Goal: Complete application form

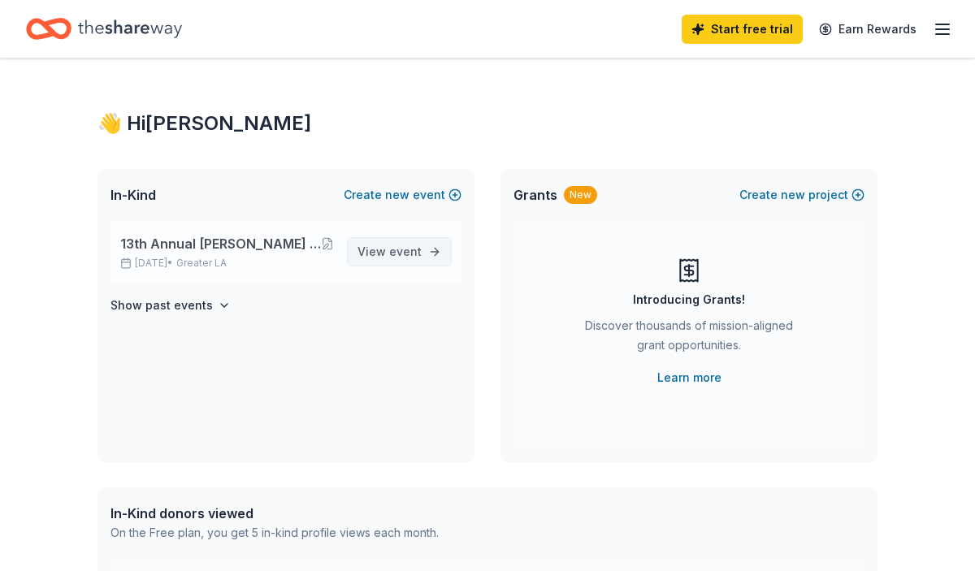
click at [406, 254] on span "event" at bounding box center [405, 252] width 33 height 14
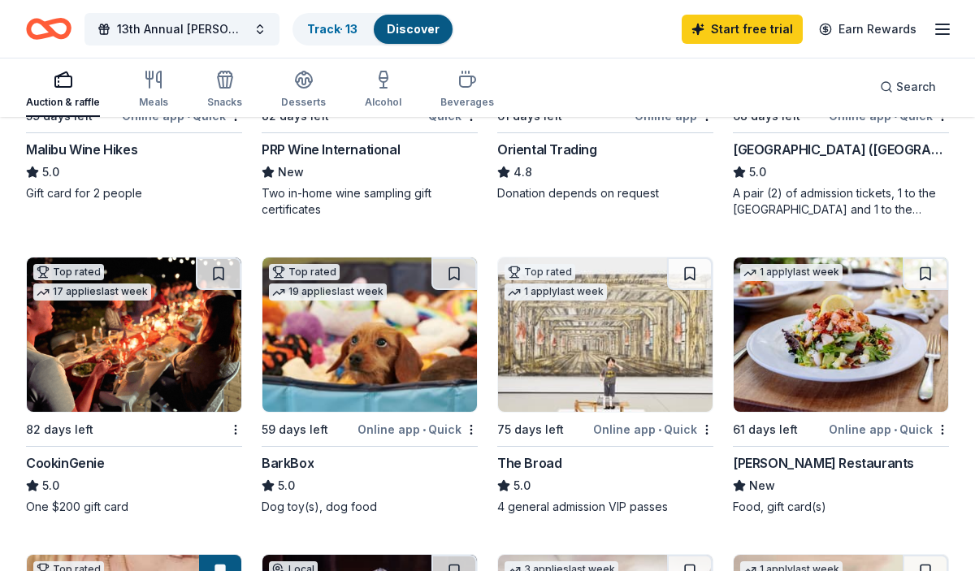
scroll to position [371, 0]
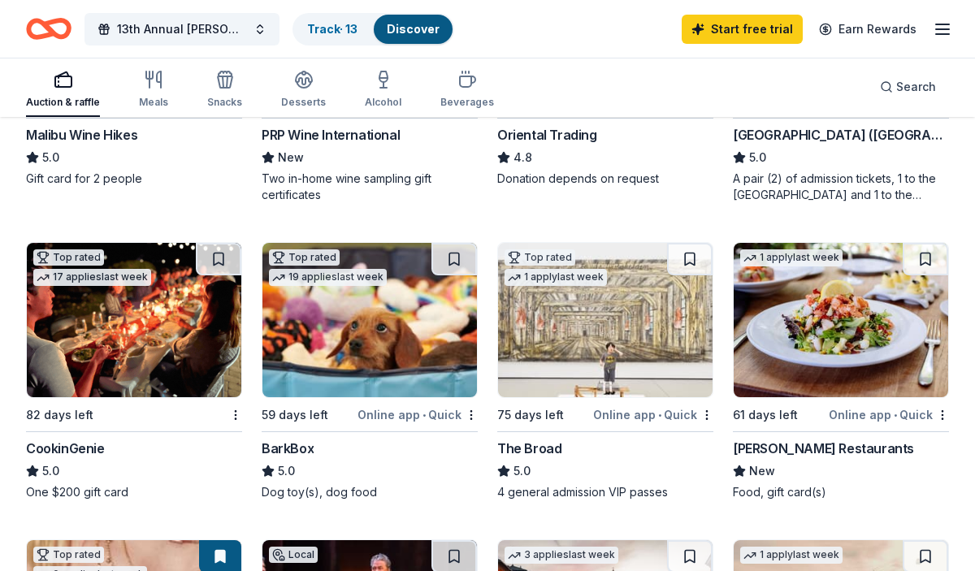
click at [397, 301] on img at bounding box center [369, 320] width 215 height 154
click at [661, 369] on img at bounding box center [605, 320] width 215 height 154
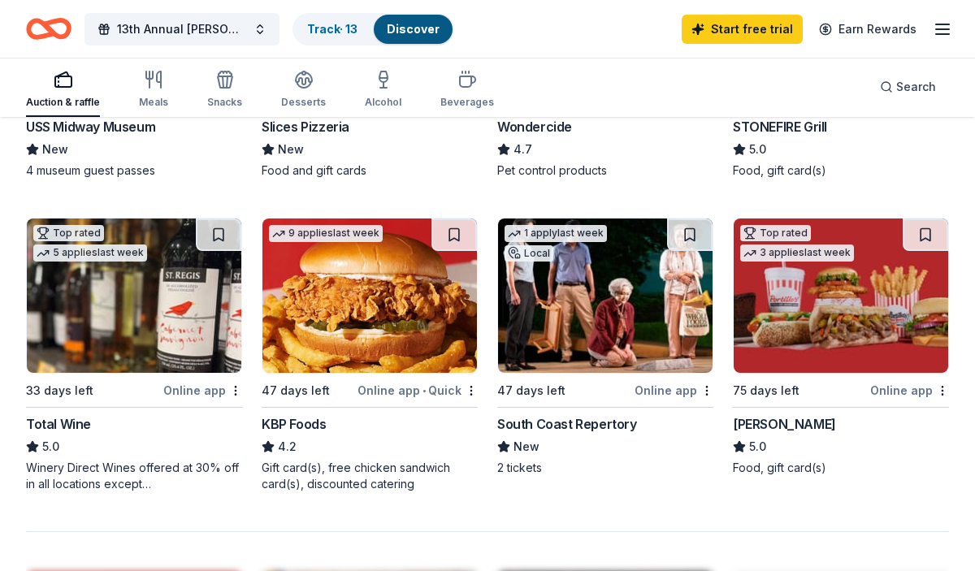
scroll to position [1305, 0]
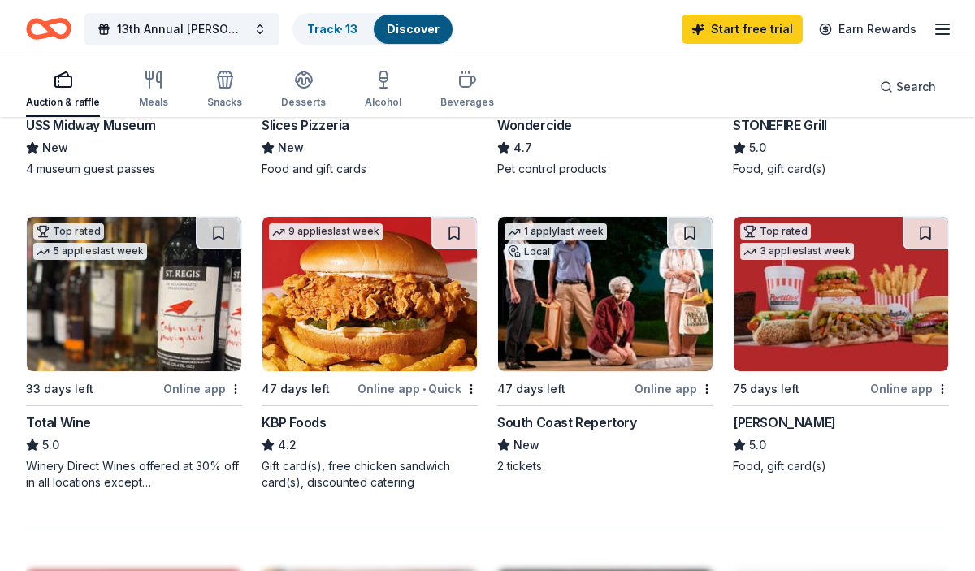
click at [880, 297] on img at bounding box center [841, 294] width 215 height 154
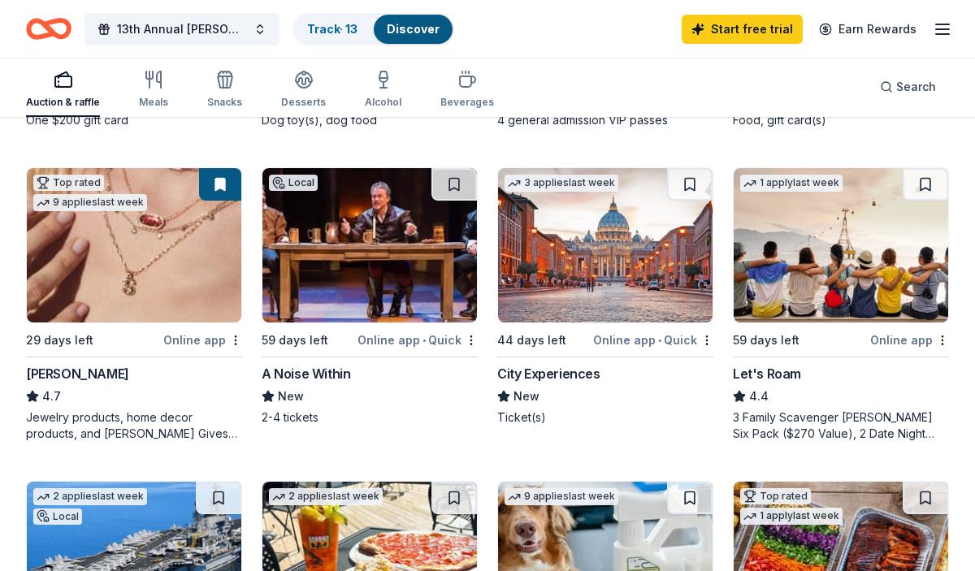
scroll to position [734, 0]
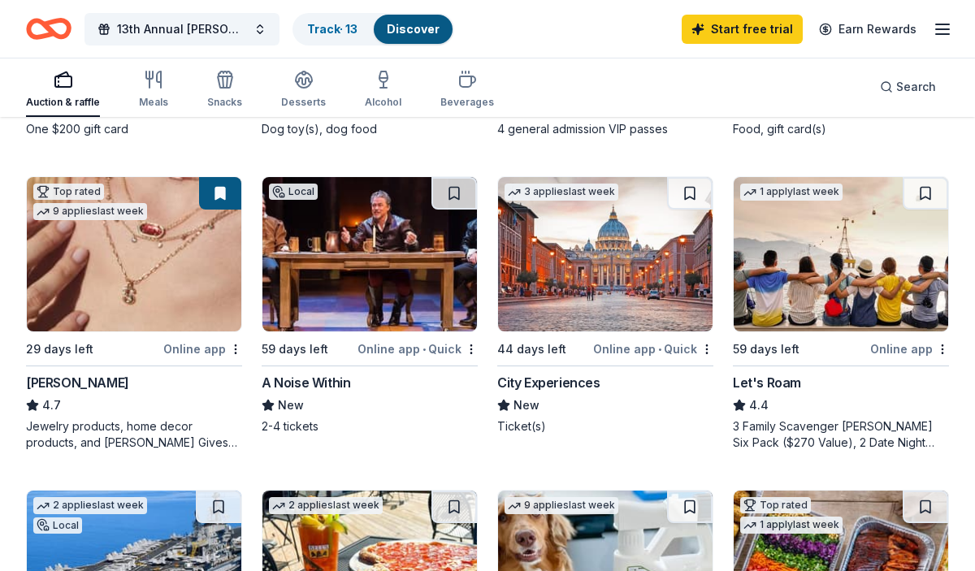
click at [430, 301] on img at bounding box center [369, 254] width 215 height 154
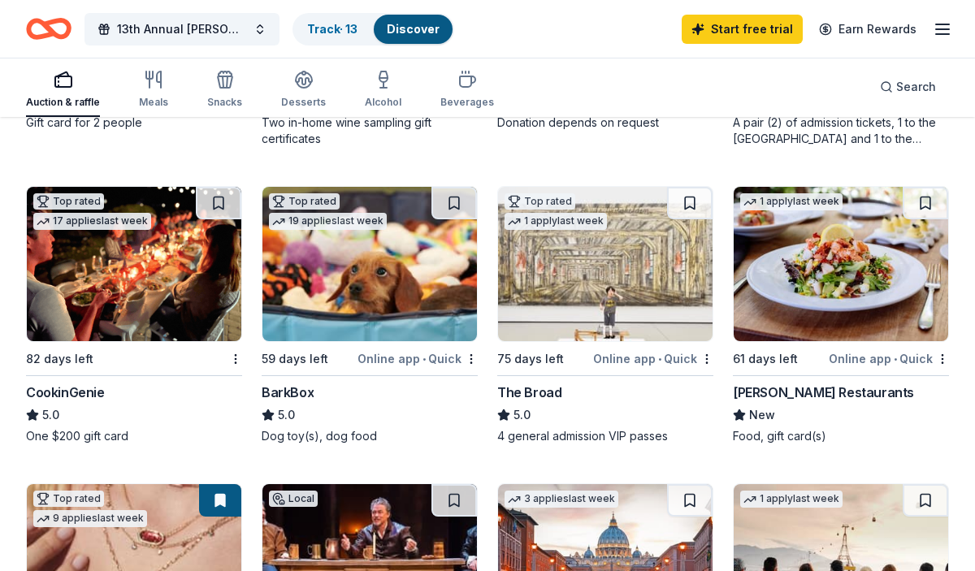
scroll to position [433, 0]
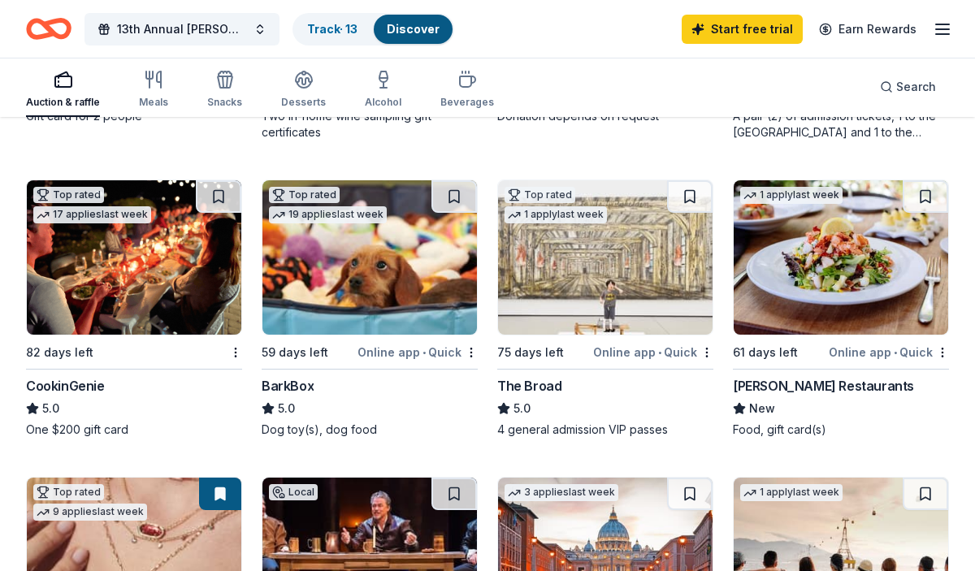
click at [791, 258] on img at bounding box center [841, 257] width 215 height 154
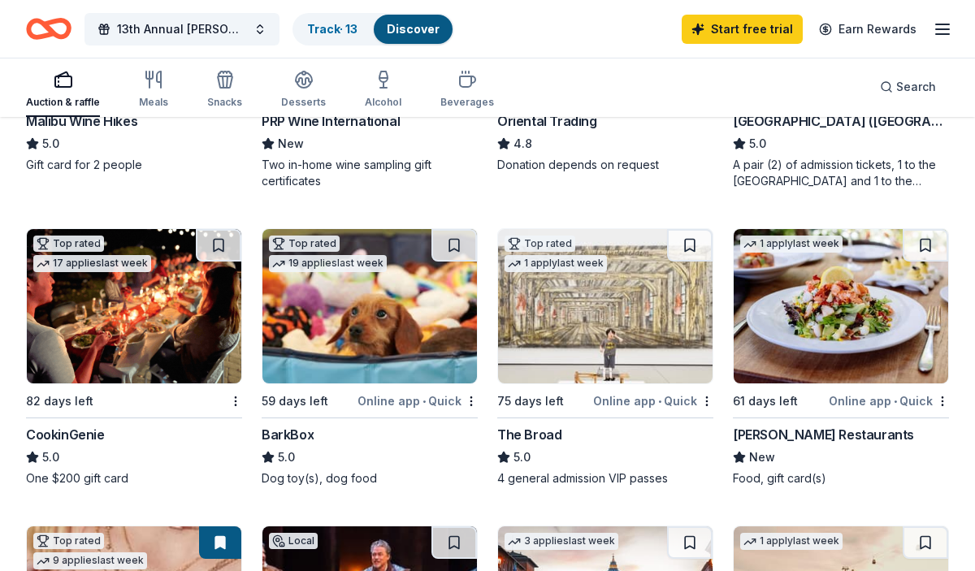
scroll to position [388, 0]
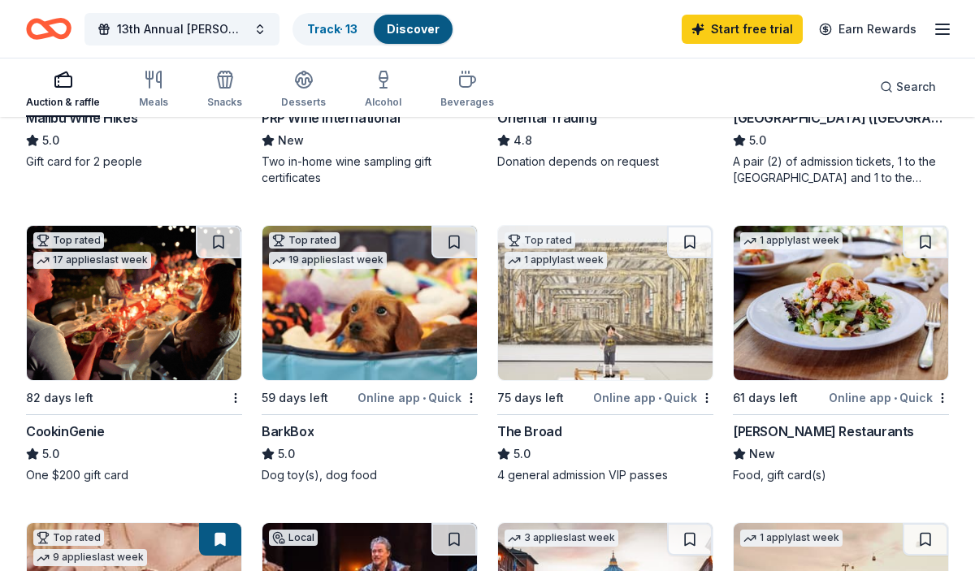
click at [181, 319] on img at bounding box center [134, 303] width 215 height 154
click at [147, 348] on img at bounding box center [134, 303] width 215 height 154
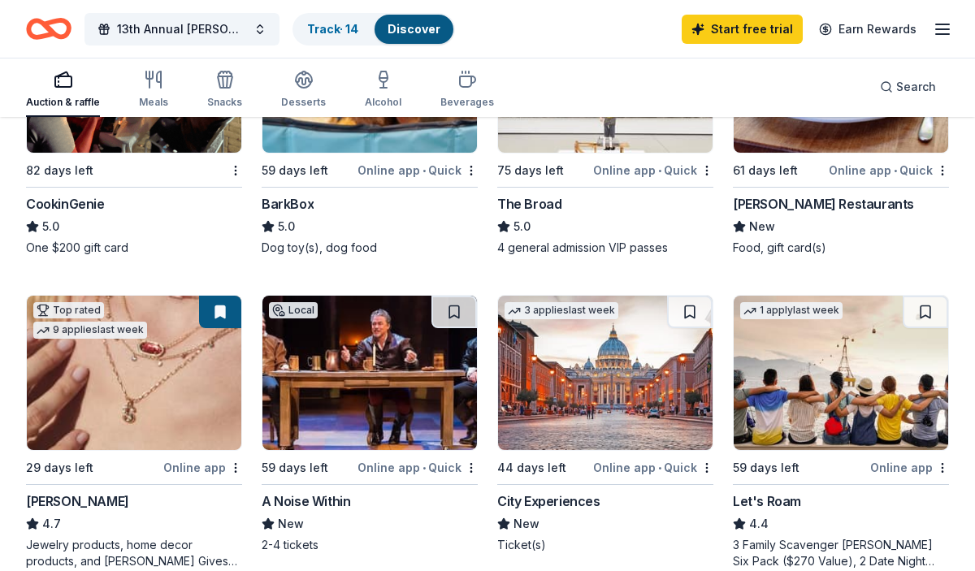
scroll to position [617, 0]
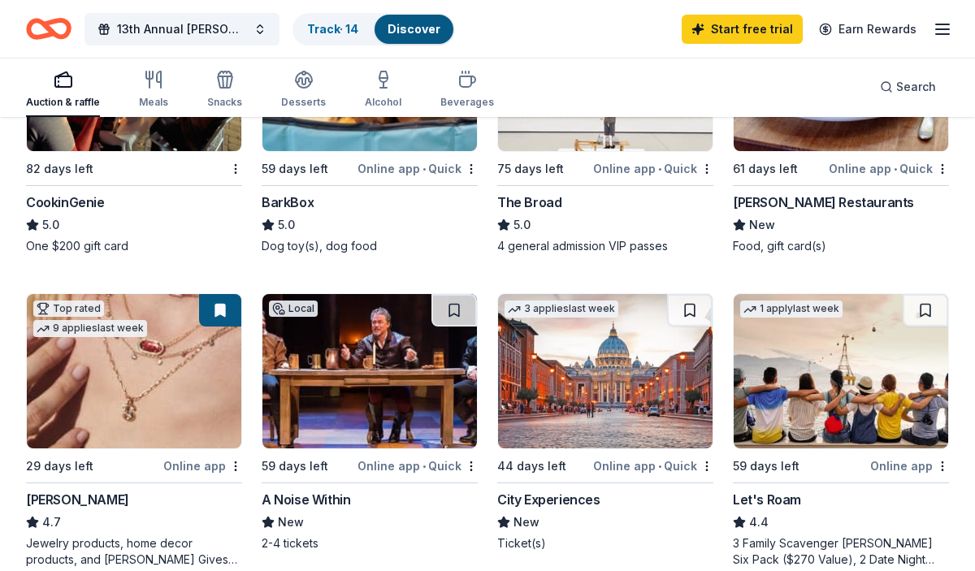
click at [111, 403] on img at bounding box center [134, 371] width 215 height 154
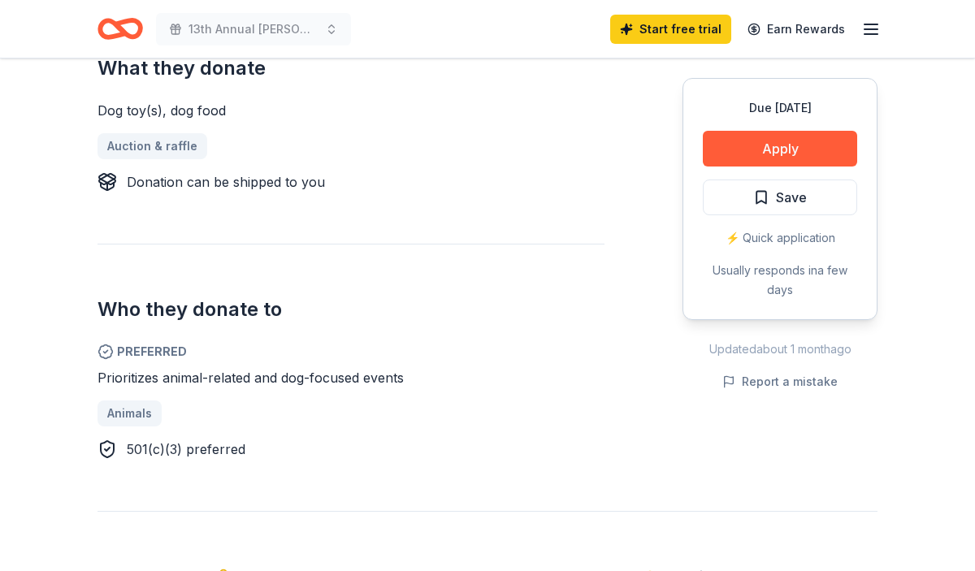
scroll to position [690, 0]
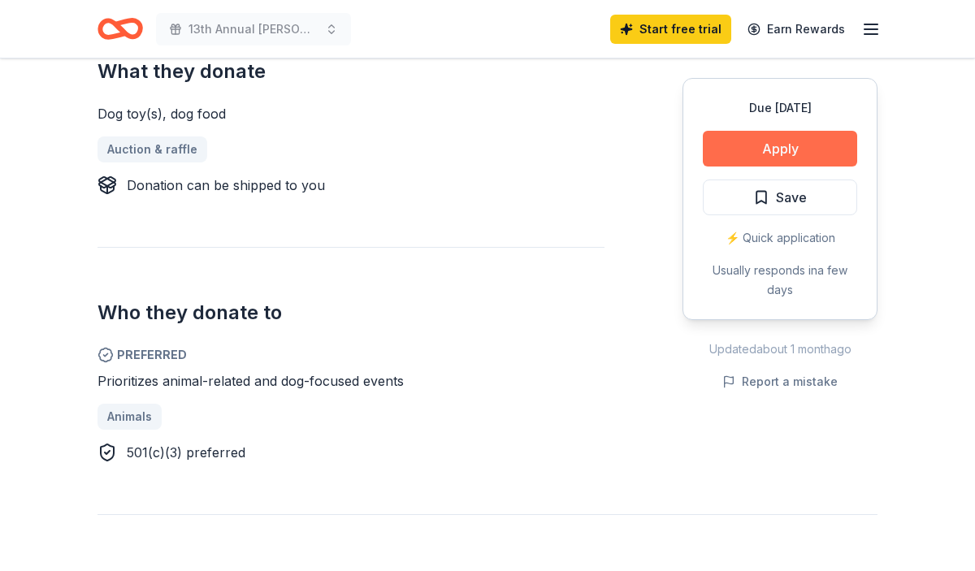
click at [820, 150] on button "Apply" at bounding box center [780, 149] width 154 height 36
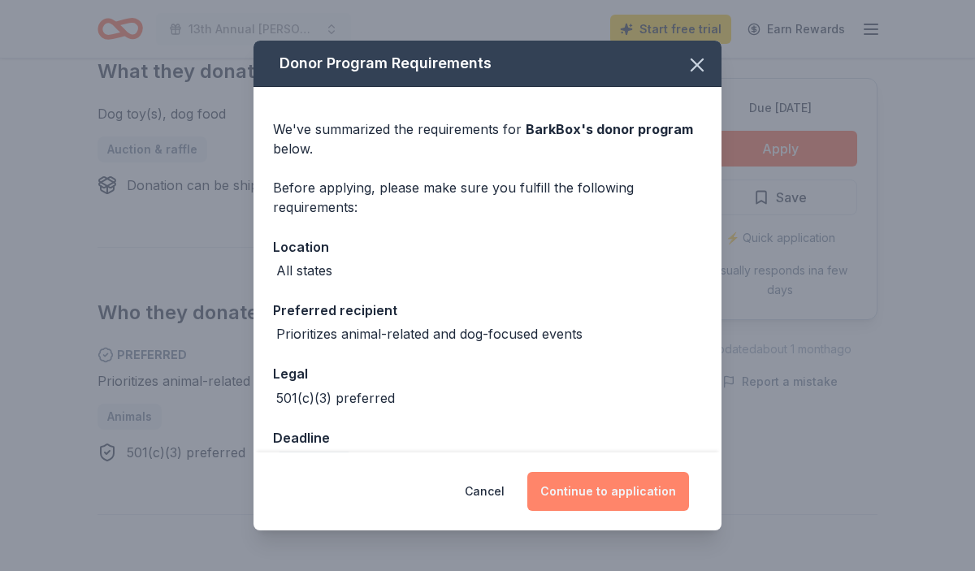
click at [595, 496] on button "Continue to application" at bounding box center [608, 491] width 162 height 39
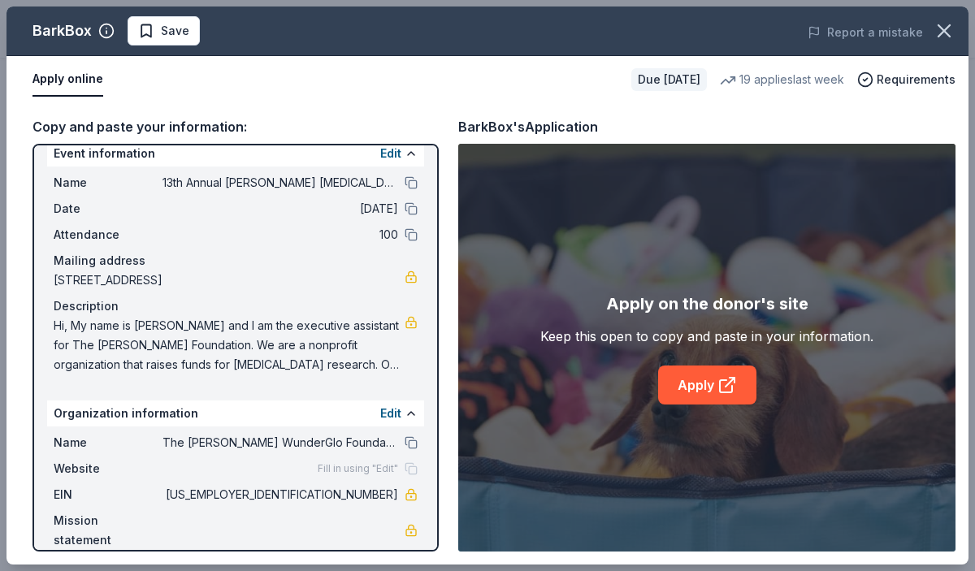
scroll to position [3, 0]
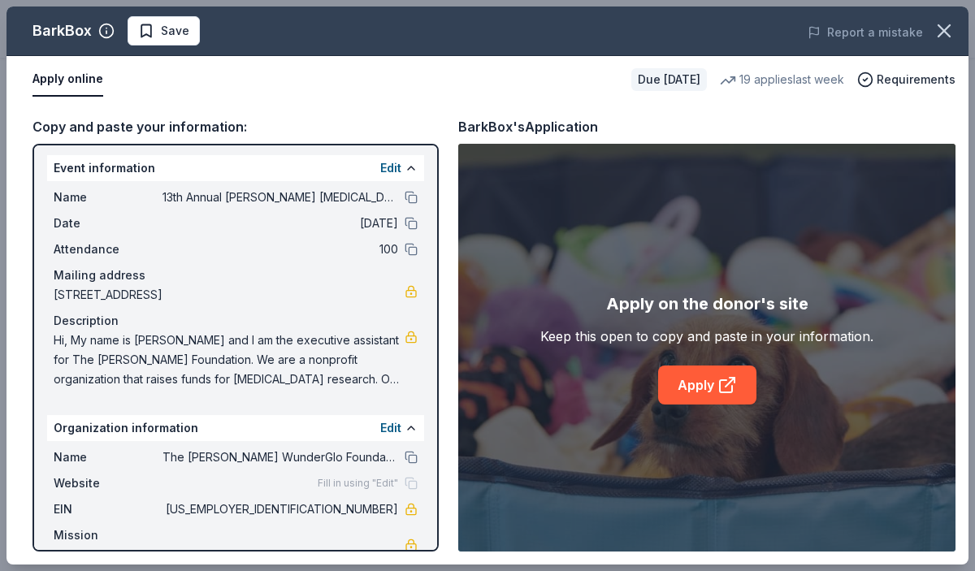
click at [379, 376] on span "Hi, My name is [PERSON_NAME] and I am the executive assistant for The [PERSON_N…" at bounding box center [229, 360] width 351 height 59
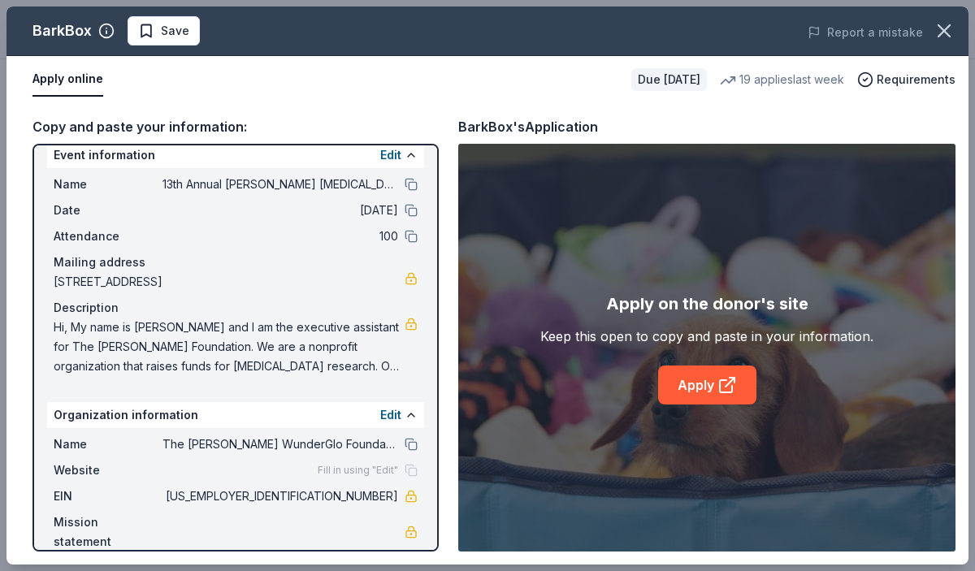
scroll to position [18, 0]
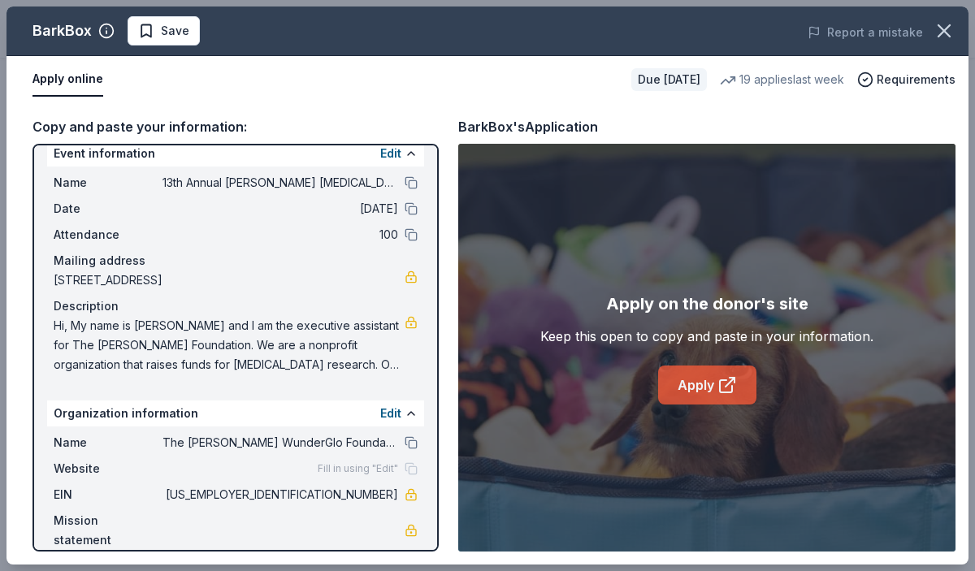
click at [699, 390] on link "Apply" at bounding box center [707, 385] width 98 height 39
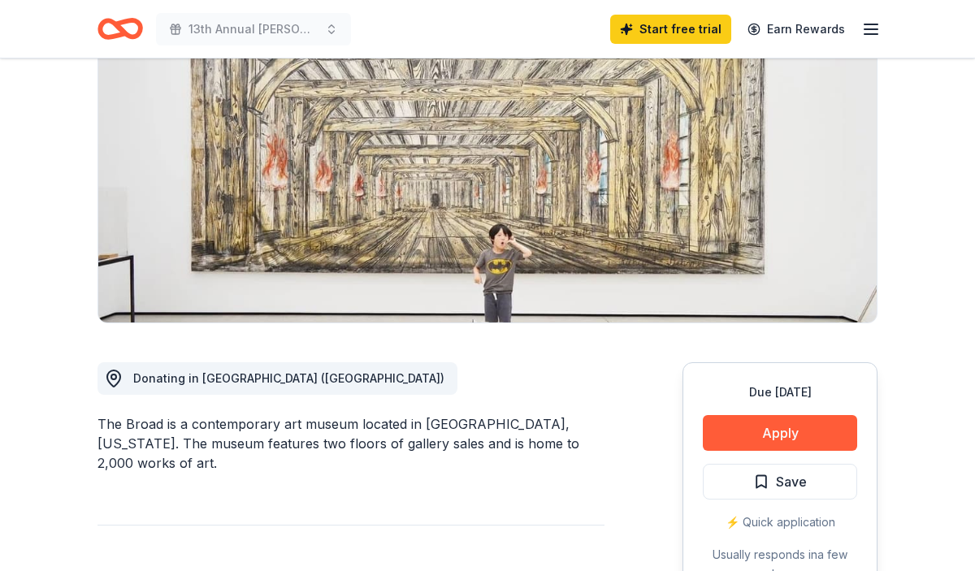
scroll to position [179, 0]
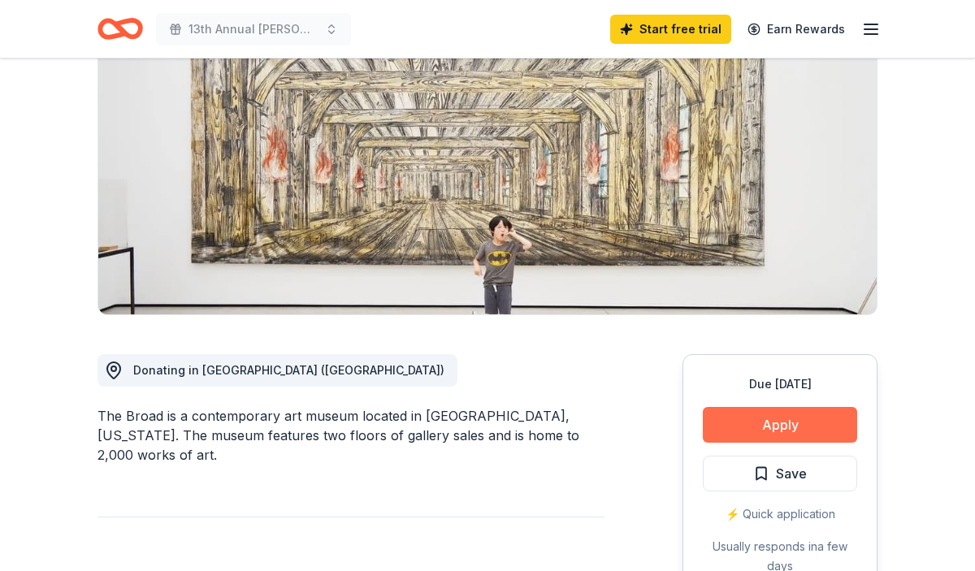
click at [834, 427] on button "Apply" at bounding box center [780, 425] width 154 height 36
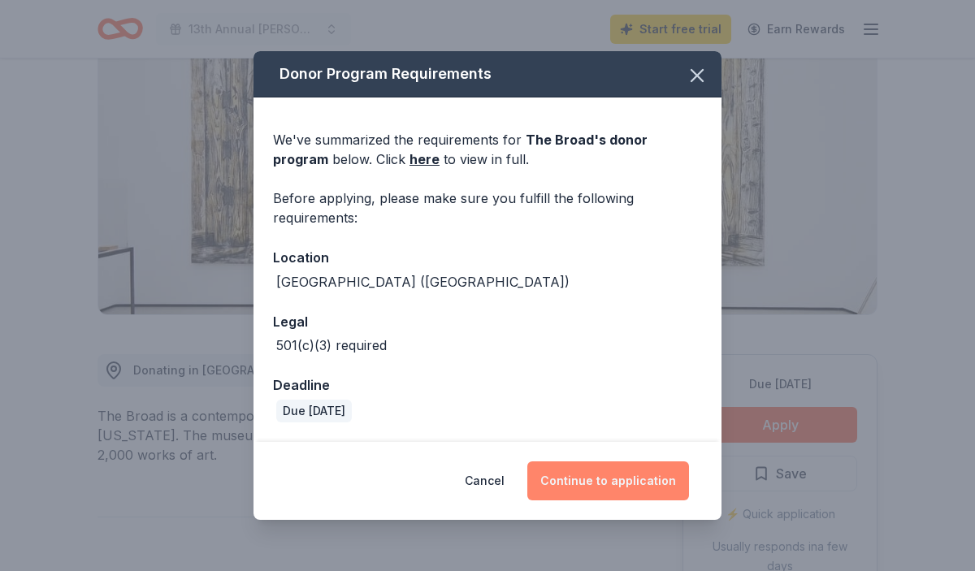
click at [661, 467] on button "Continue to application" at bounding box center [608, 481] width 162 height 39
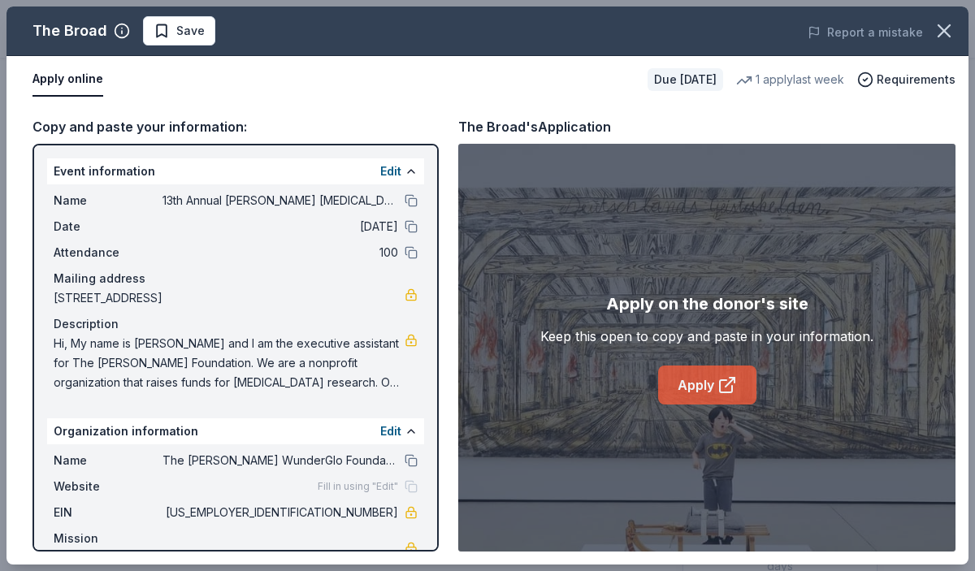
click at [671, 379] on link "Apply" at bounding box center [707, 385] width 98 height 39
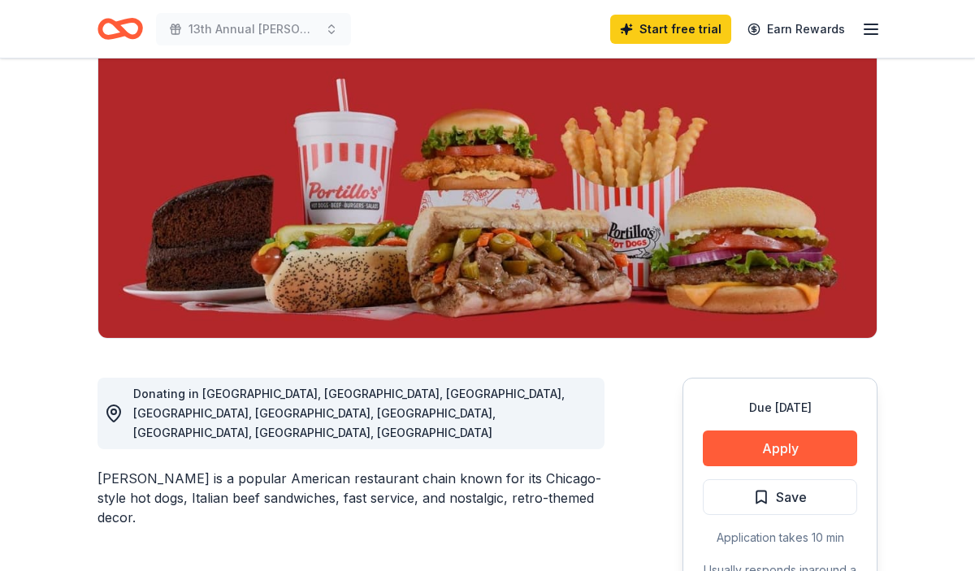
scroll to position [158, 0]
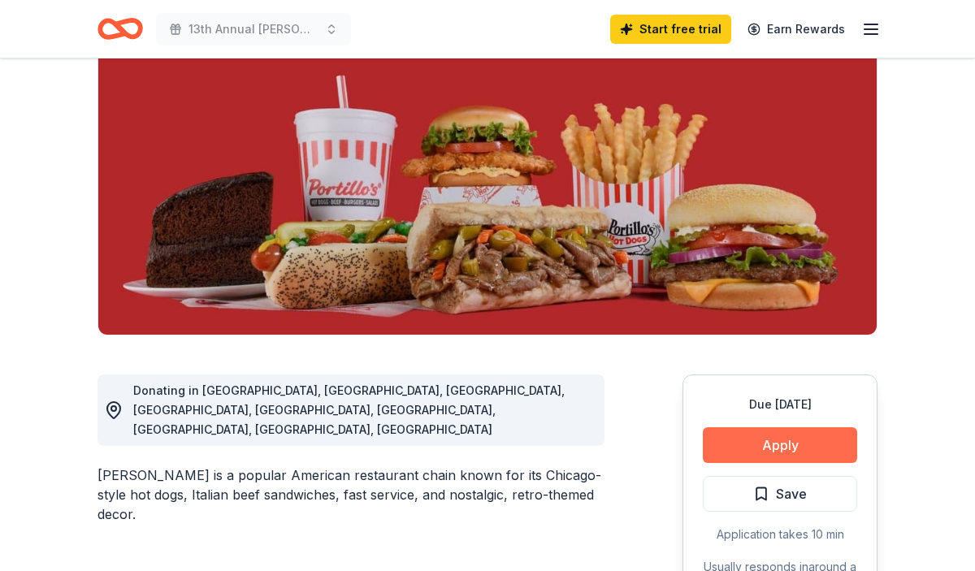
click at [747, 436] on button "Apply" at bounding box center [780, 445] width 154 height 36
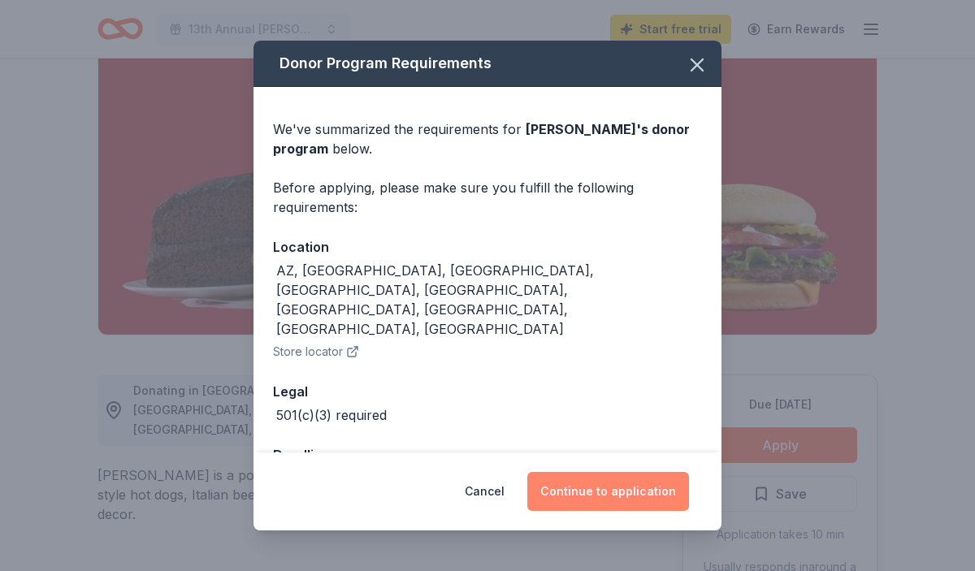
click at [664, 492] on button "Continue to application" at bounding box center [608, 491] width 162 height 39
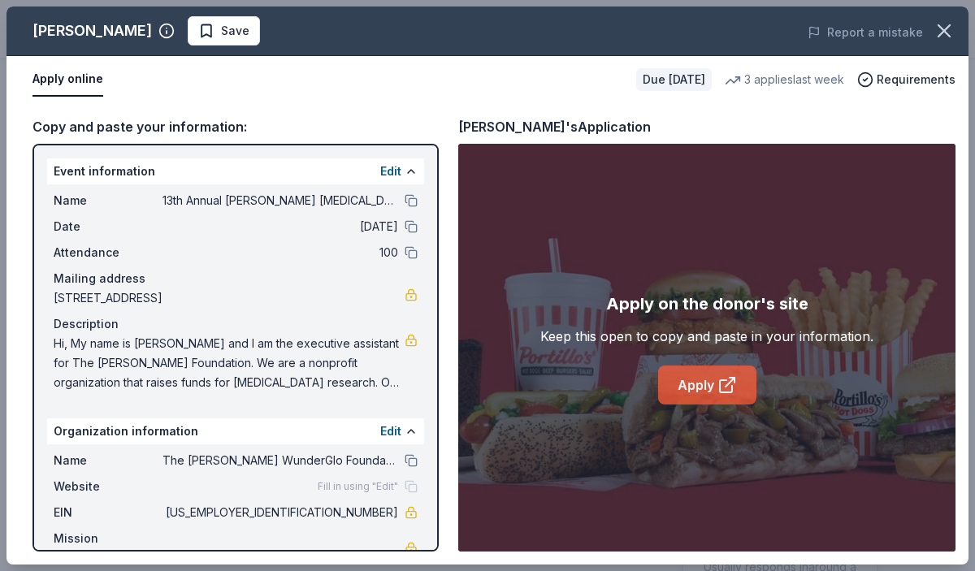
click at [726, 395] on link "Apply" at bounding box center [707, 385] width 98 height 39
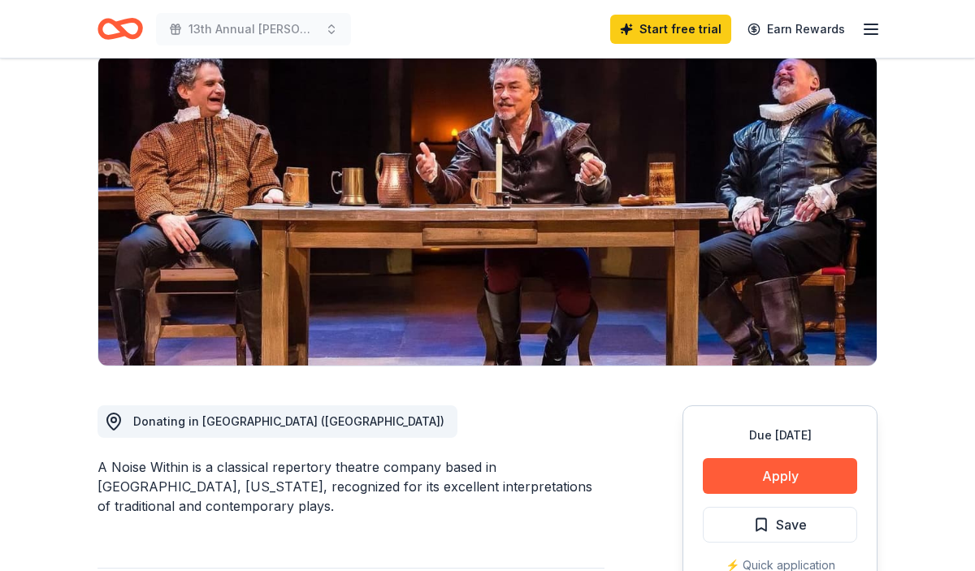
scroll to position [128, 0]
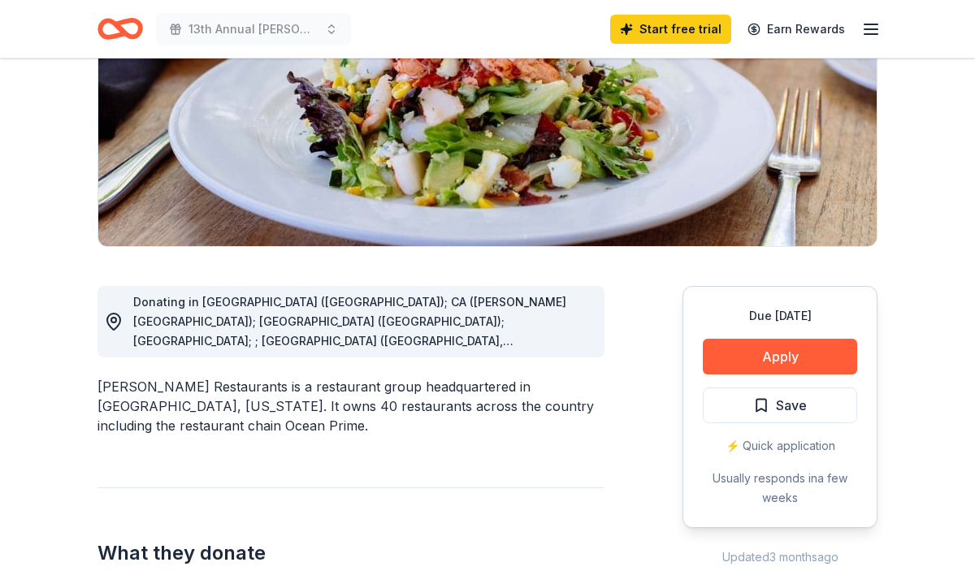
scroll to position [250, 0]
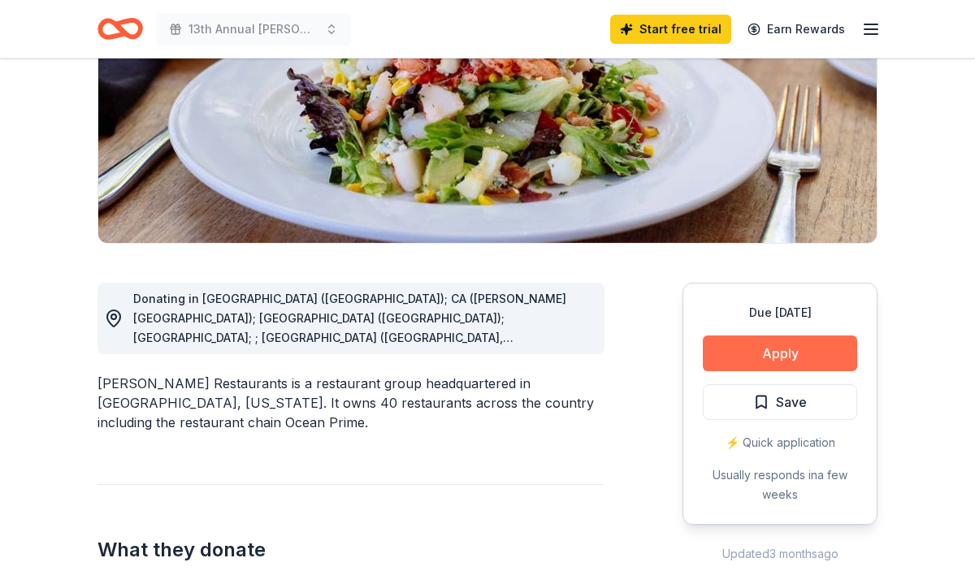
click at [761, 358] on button "Apply" at bounding box center [780, 354] width 154 height 36
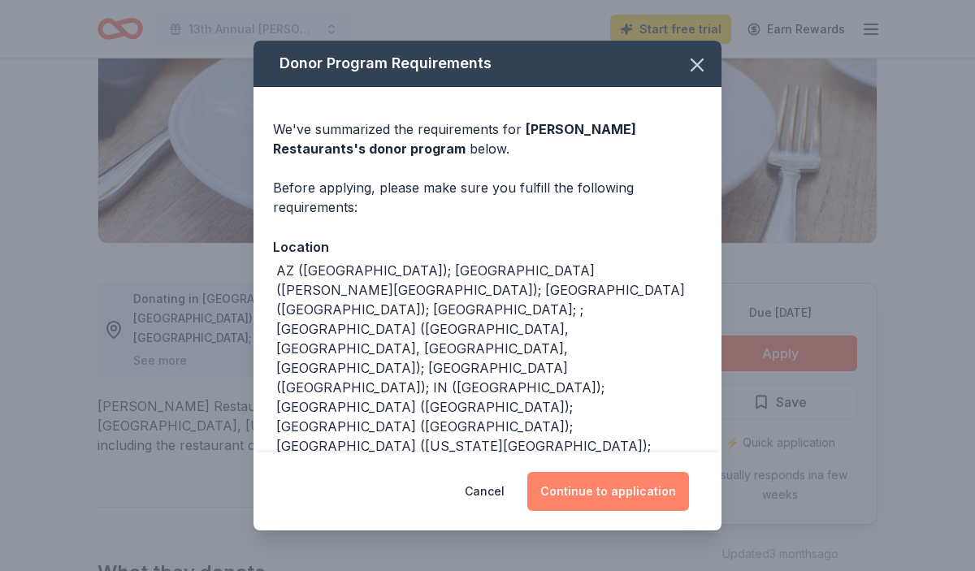
click at [638, 483] on button "Continue to application" at bounding box center [608, 491] width 162 height 39
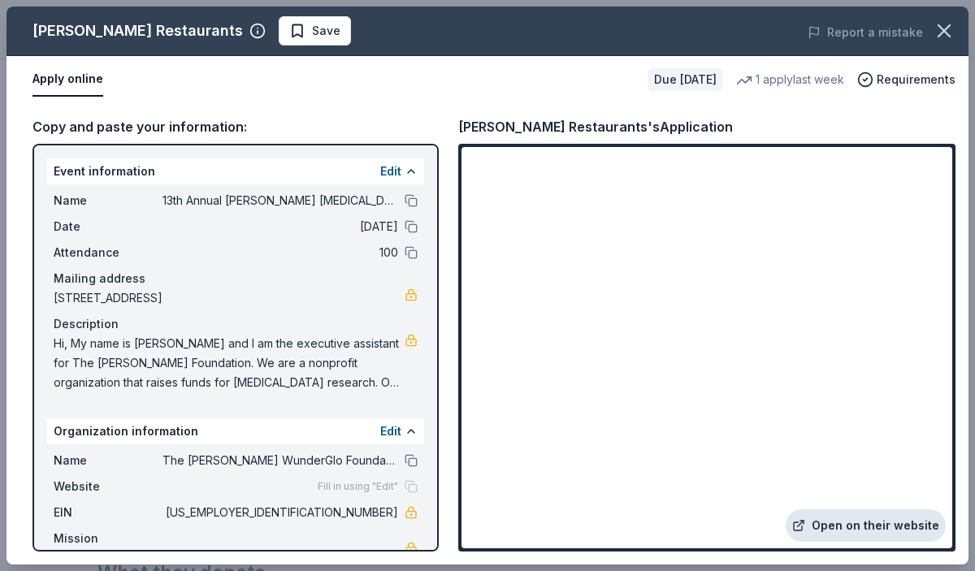
click at [839, 530] on link "Open on their website" at bounding box center [866, 525] width 160 height 33
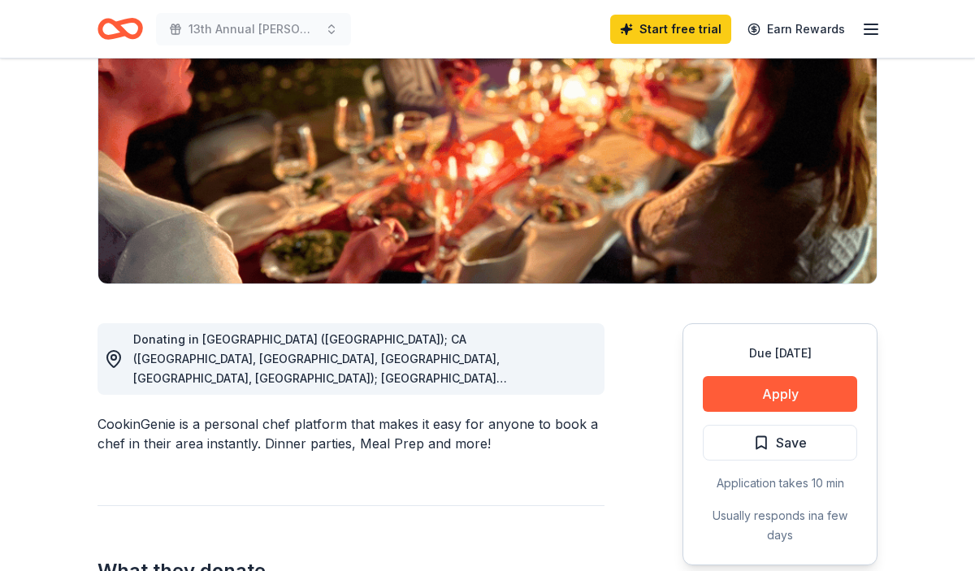
scroll to position [242, 0]
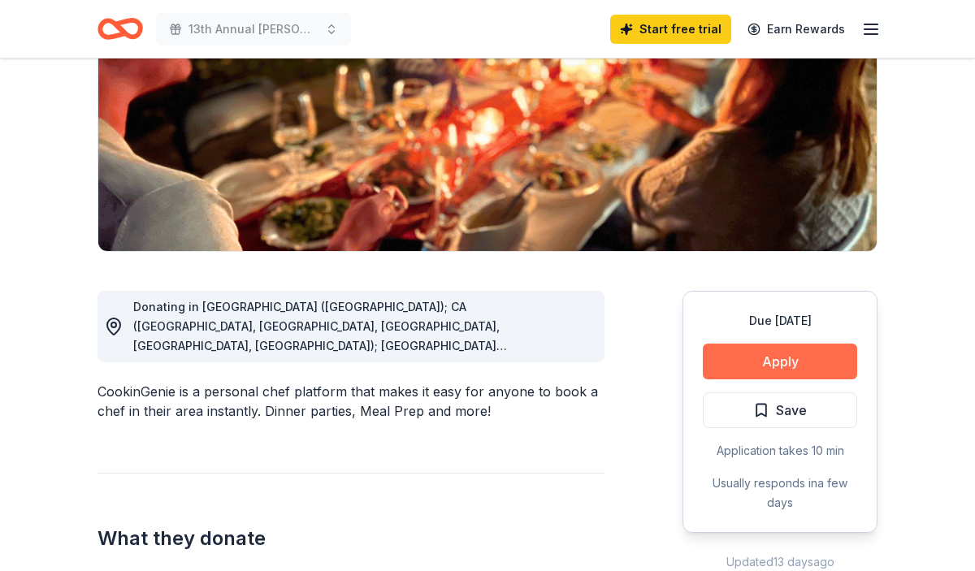
click at [732, 363] on button "Apply" at bounding box center [780, 362] width 154 height 36
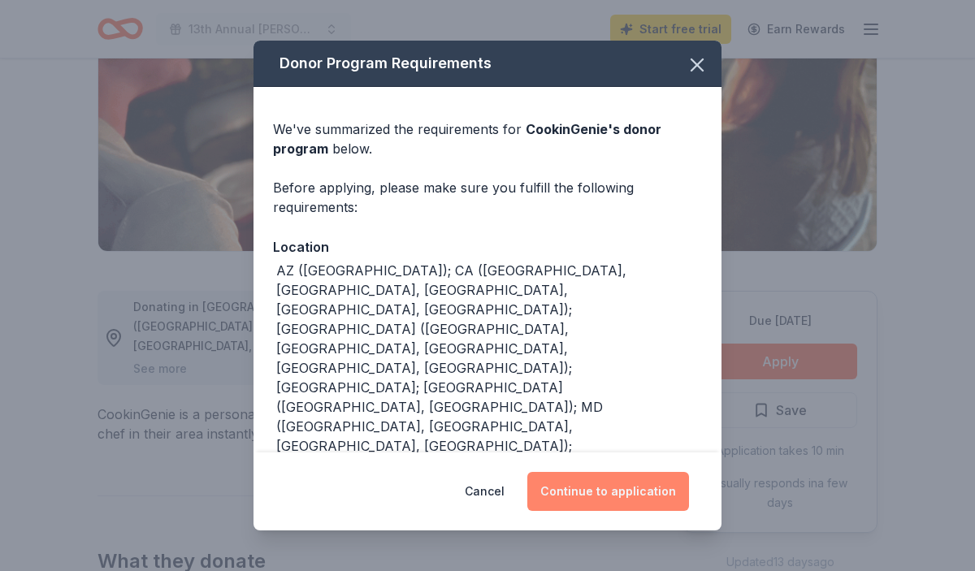
click at [618, 492] on button "Continue to application" at bounding box center [608, 491] width 162 height 39
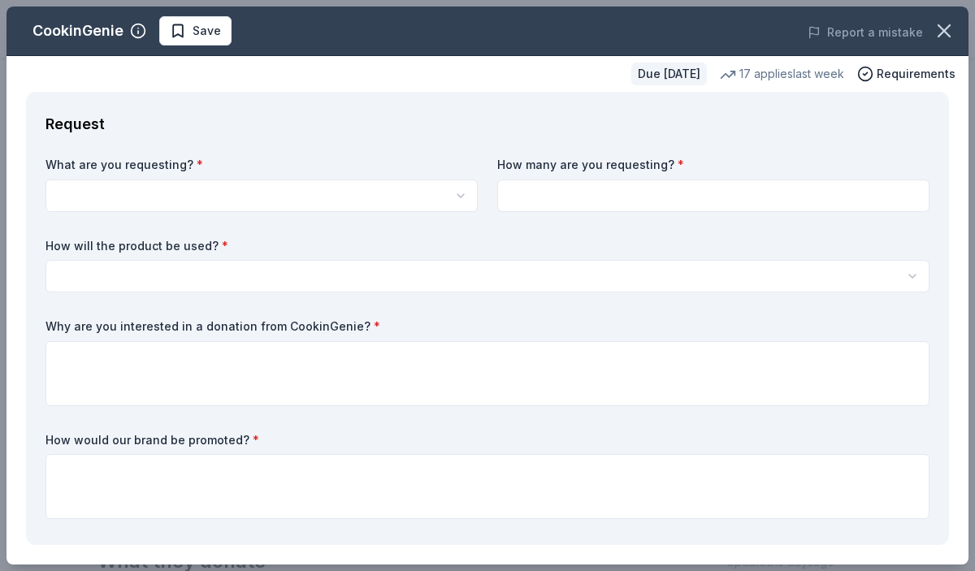
click at [440, 204] on html "13th Annual [PERSON_NAME] [MEDICAL_DATA] Warrior Awards Dinner & Silent Auction…" at bounding box center [487, 43] width 975 height 571
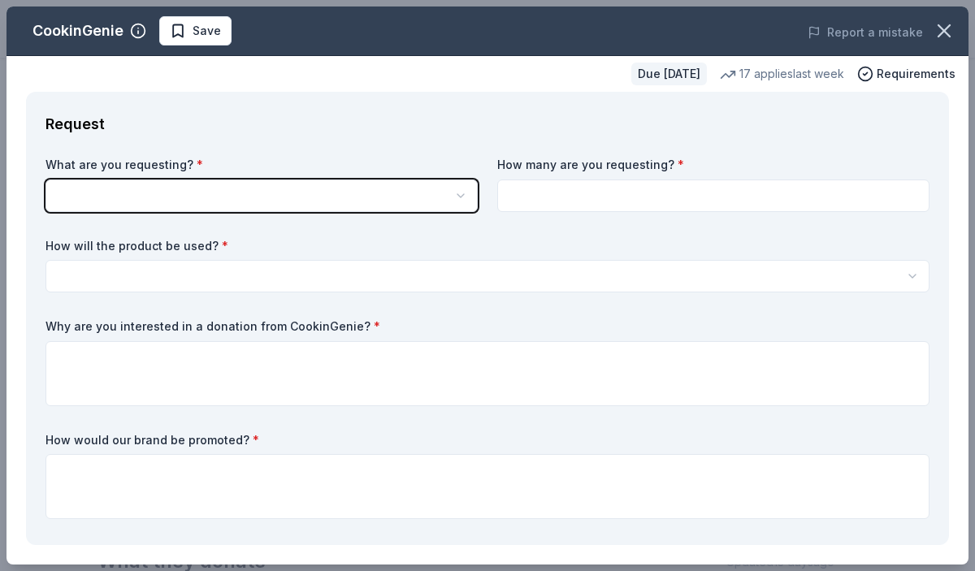
scroll to position [0, 0]
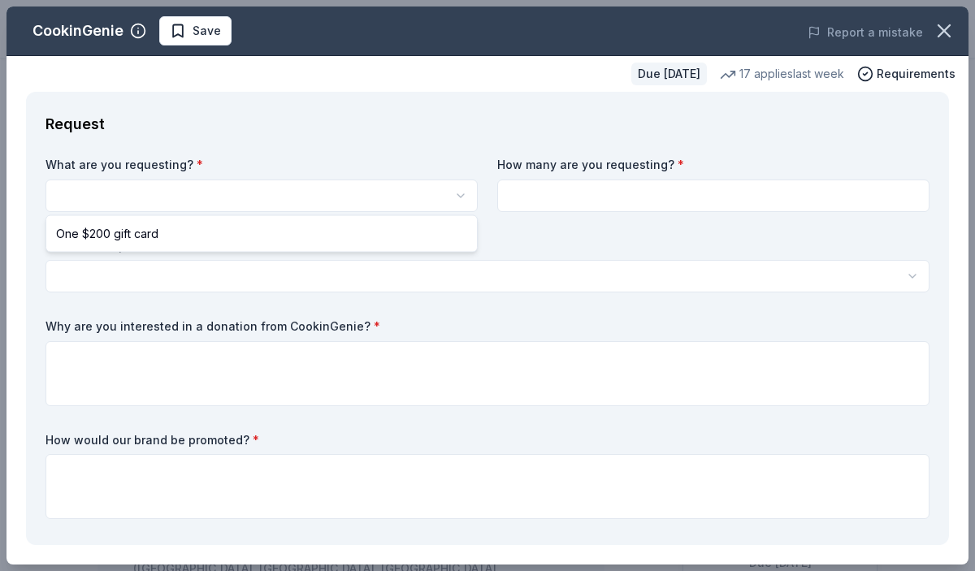
click at [440, 204] on html "13th Annual annette cook Cancer Warrior Awards Dinner & Silent Auction Save App…" at bounding box center [487, 285] width 975 height 571
select select "One $200 gift card"
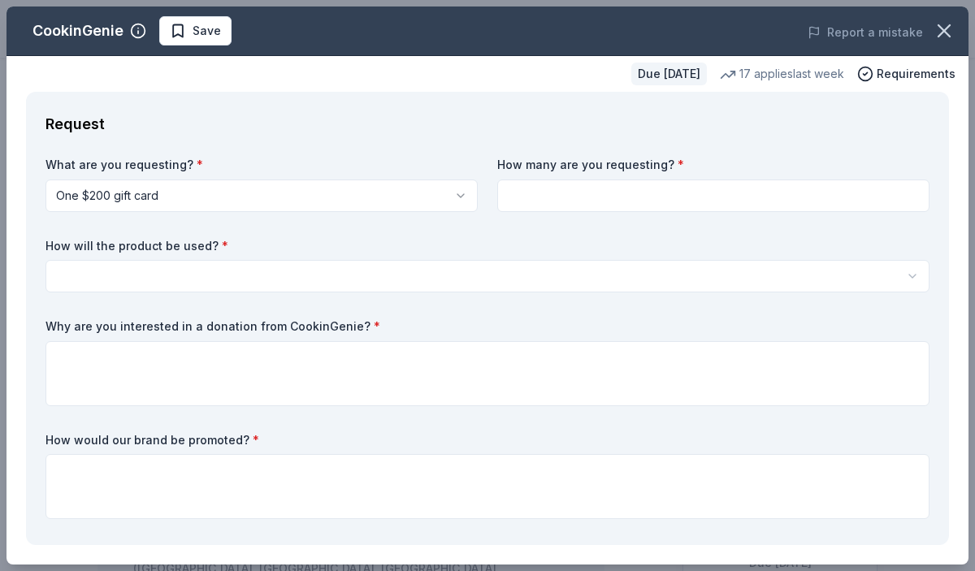
click at [589, 197] on input at bounding box center [713, 196] width 432 height 33
type input "1"
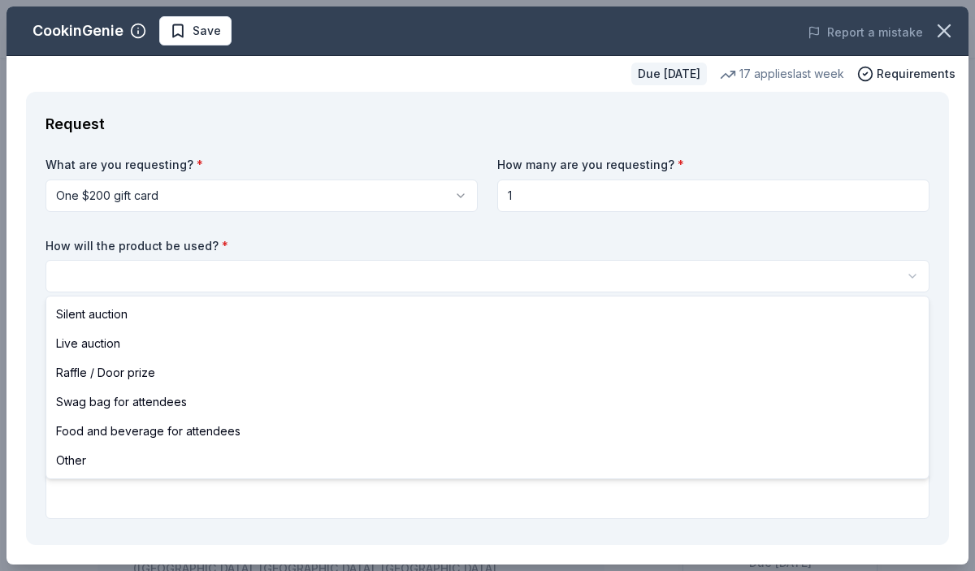
click at [479, 270] on html "13th Annual annette cook Cancer Warrior Awards Dinner & Silent Auction Save App…" at bounding box center [487, 285] width 975 height 571
select select "silentAuction"
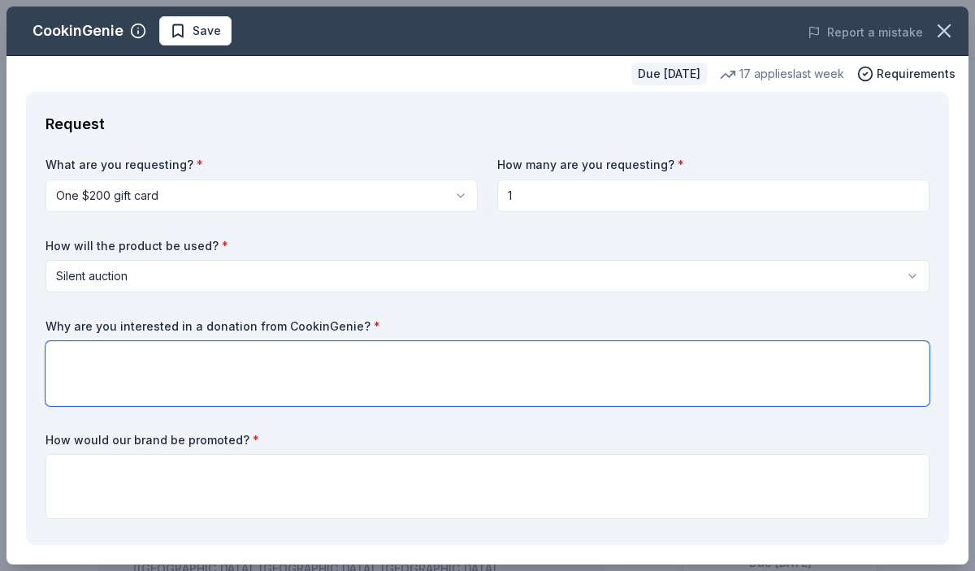
click at [362, 363] on textarea at bounding box center [488, 373] width 884 height 65
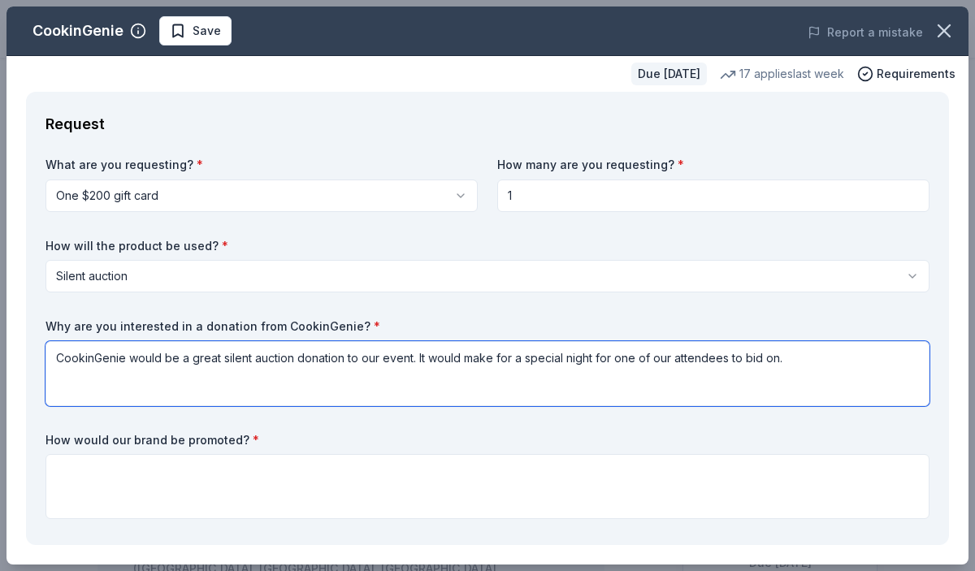
type textarea "CookinGenie would be a great silent auction donation to our event. It would mak…"
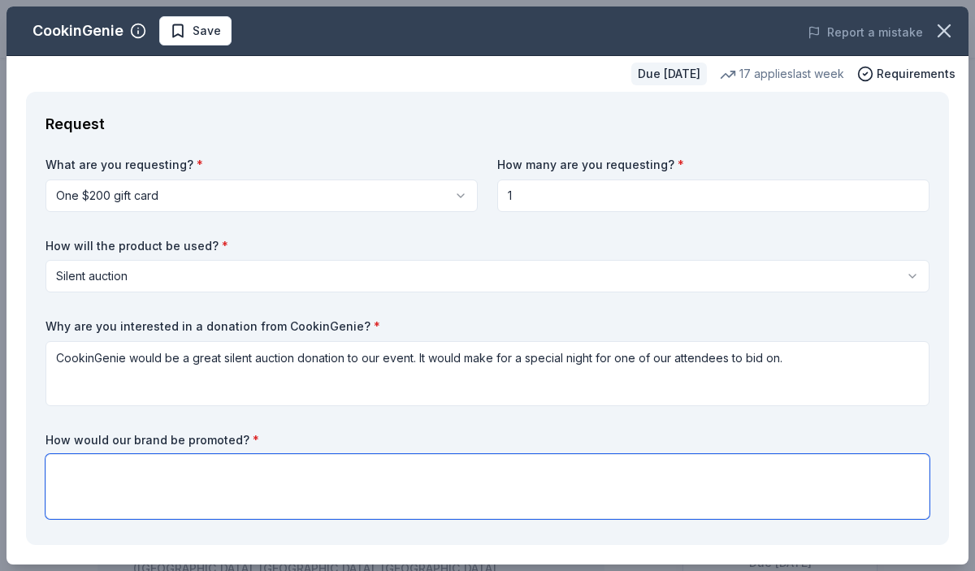
click at [329, 491] on textarea at bounding box center [488, 486] width 884 height 65
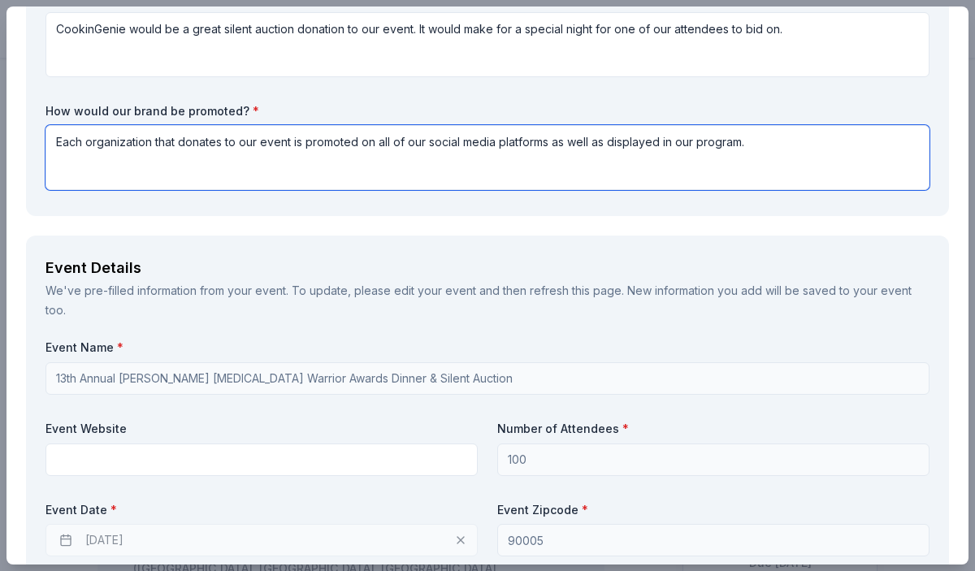
scroll to position [365, 0]
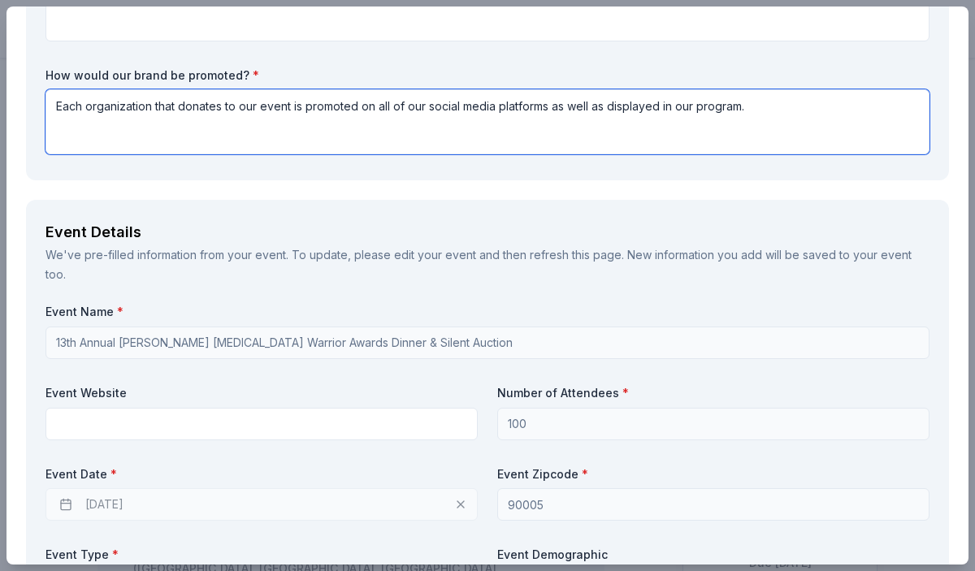
type textarea "Each organization that donates to our event is promoted on all of our social me…"
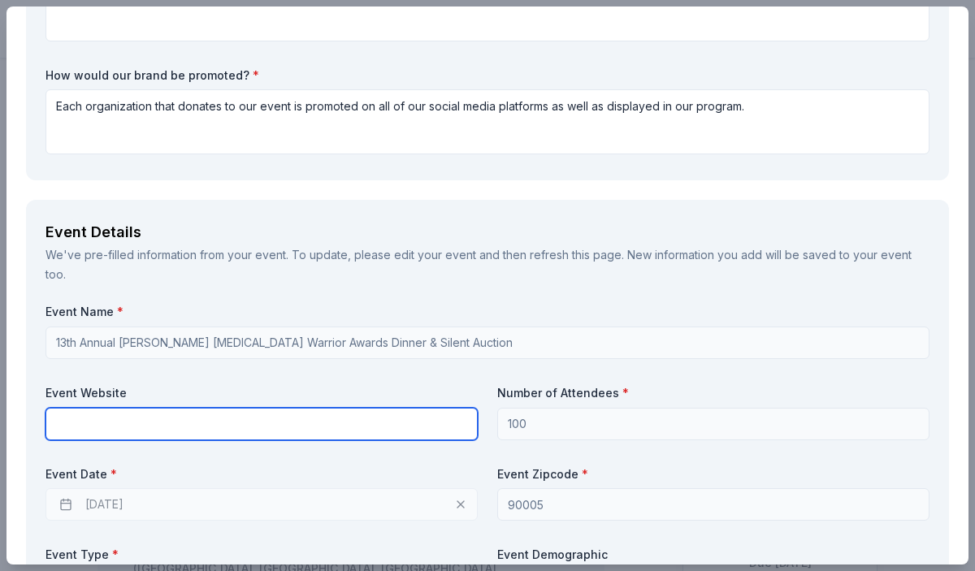
click at [303, 408] on input "text" at bounding box center [262, 424] width 432 height 33
type input "s"
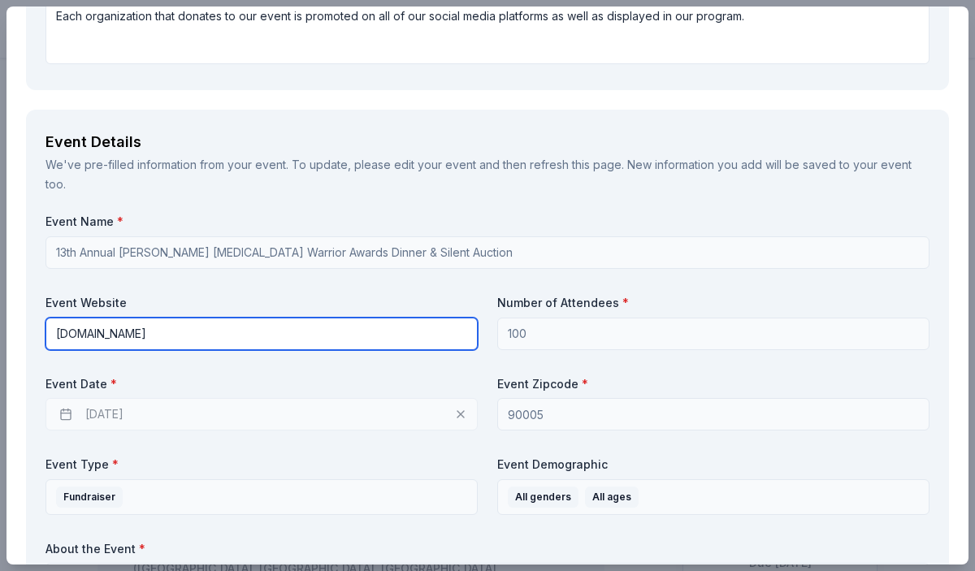
scroll to position [492, 0]
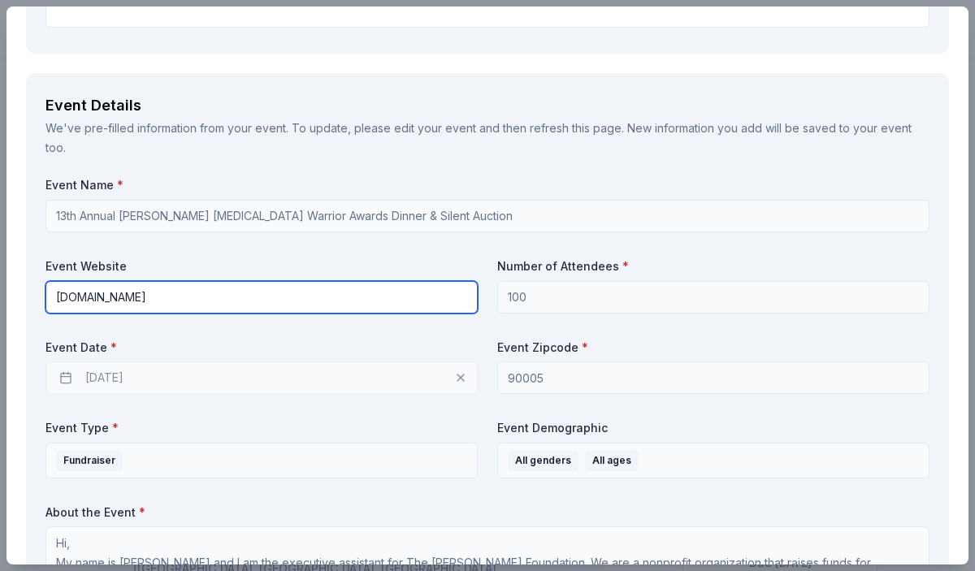
type input "www.wunderglofoundation.org"
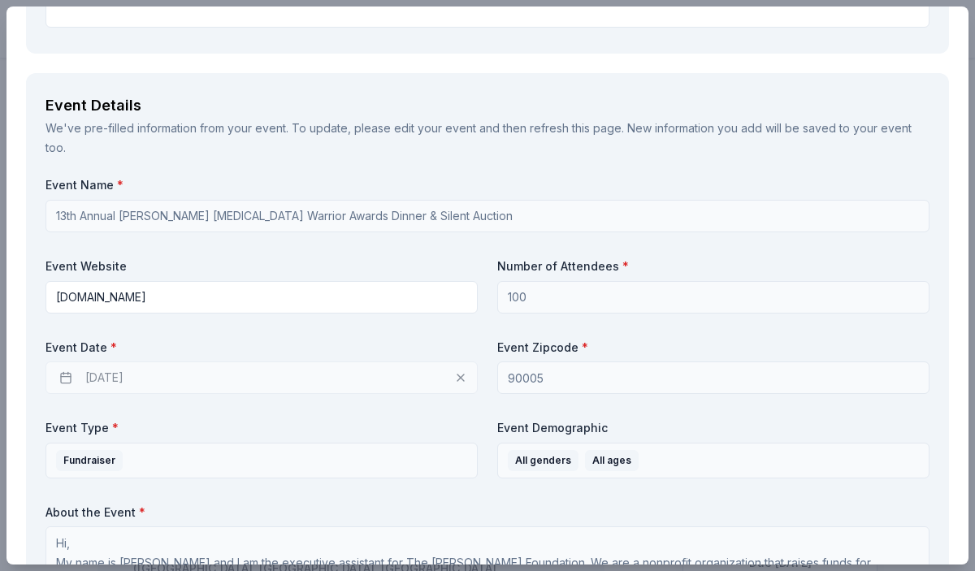
click at [445, 362] on div "11/21/2025" at bounding box center [262, 378] width 432 height 33
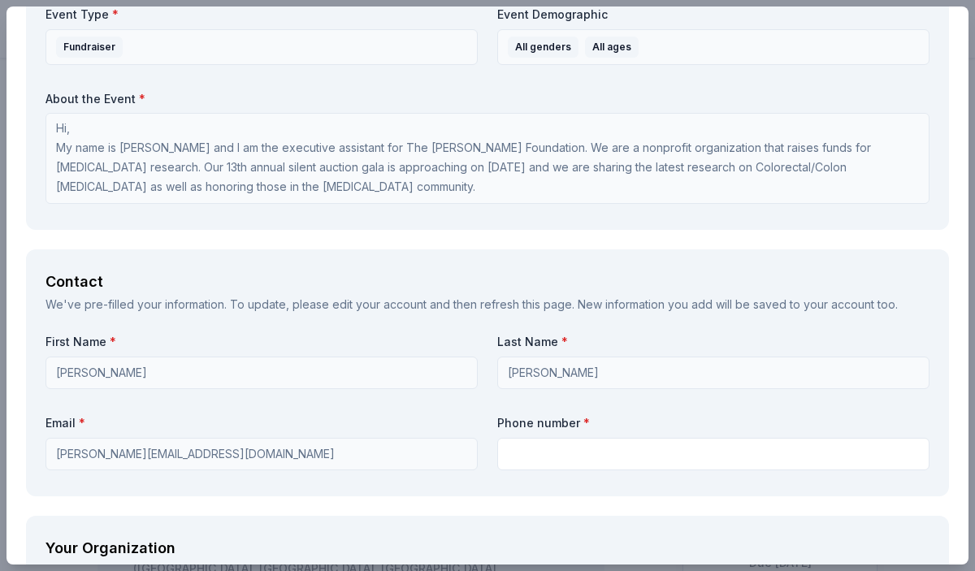
scroll to position [923, 0]
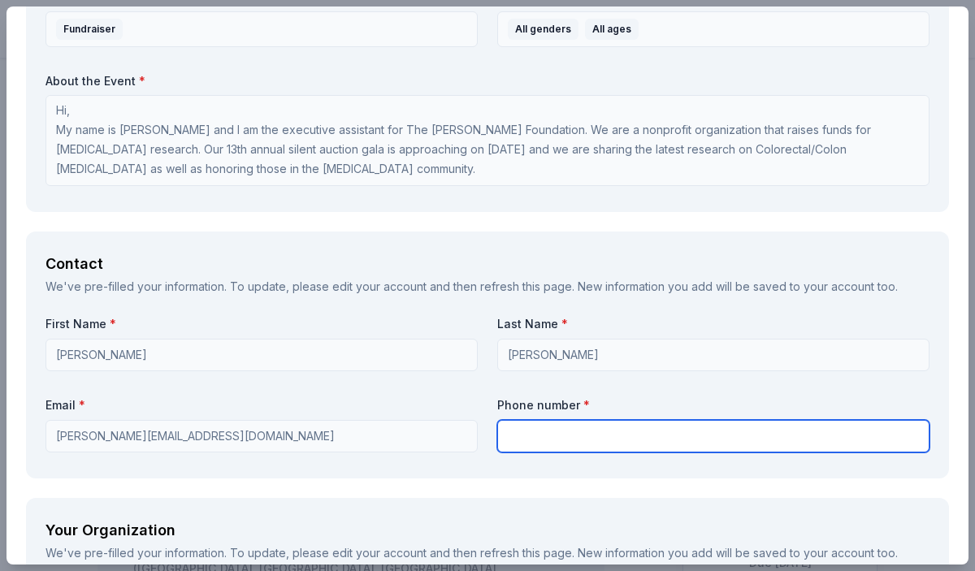
click at [594, 420] on input "text" at bounding box center [713, 436] width 432 height 33
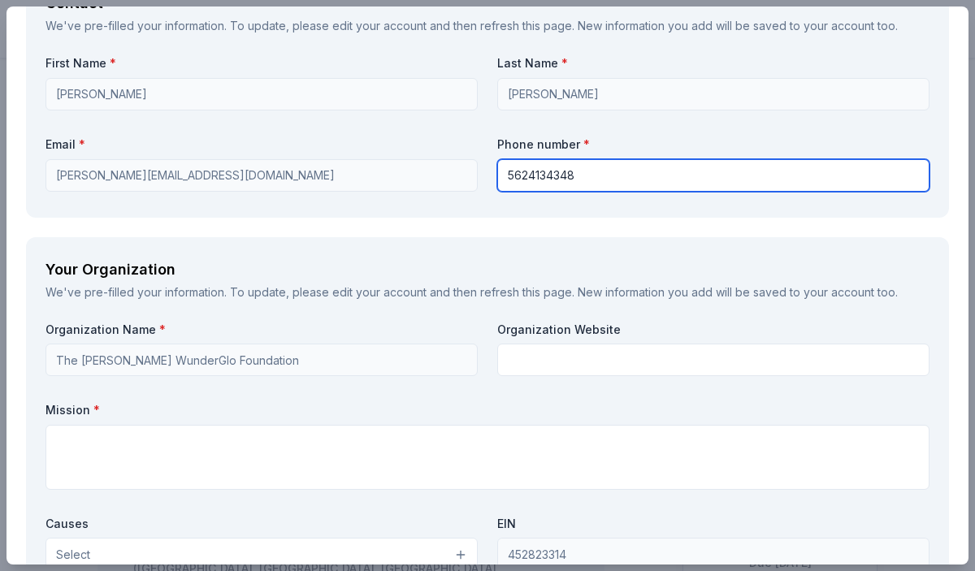
scroll to position [1185, 0]
type input "5624134348"
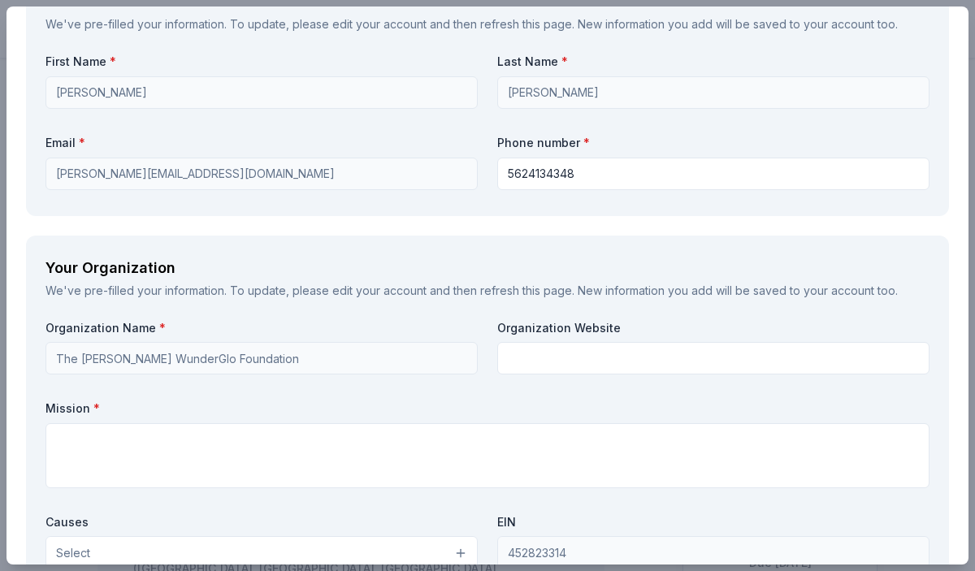
click at [587, 320] on label "Organization Website" at bounding box center [713, 328] width 432 height 16
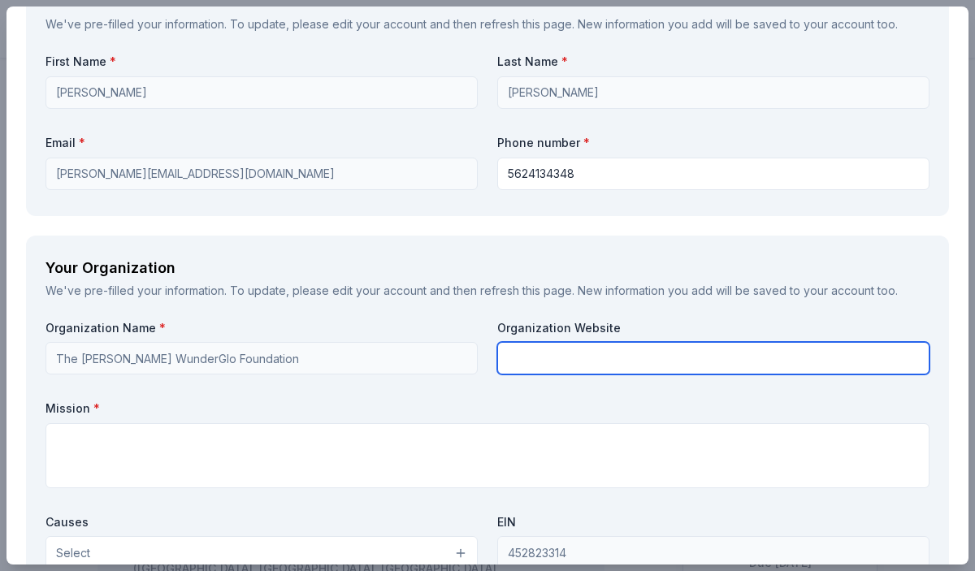
click at [587, 342] on input "text" at bounding box center [713, 358] width 432 height 33
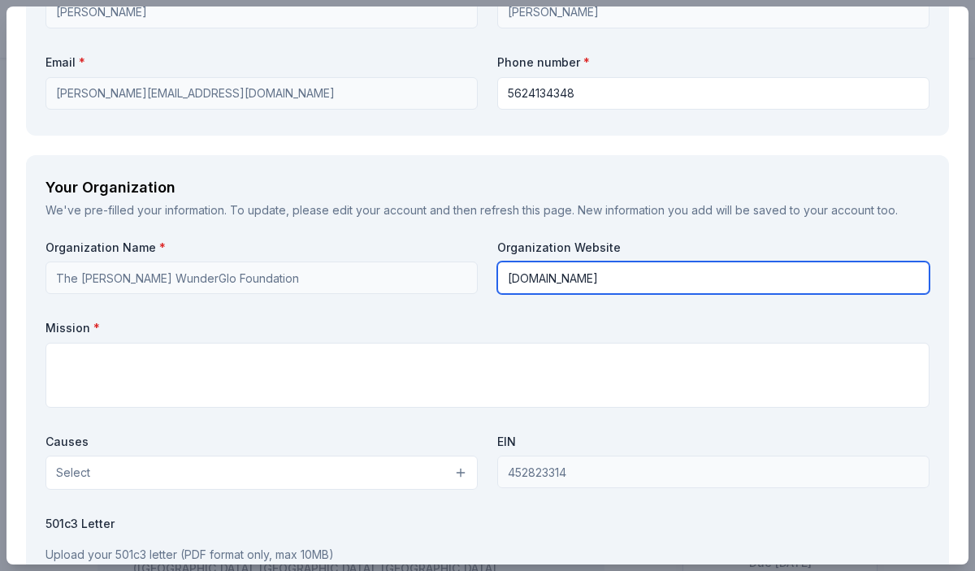
scroll to position [1302, 0]
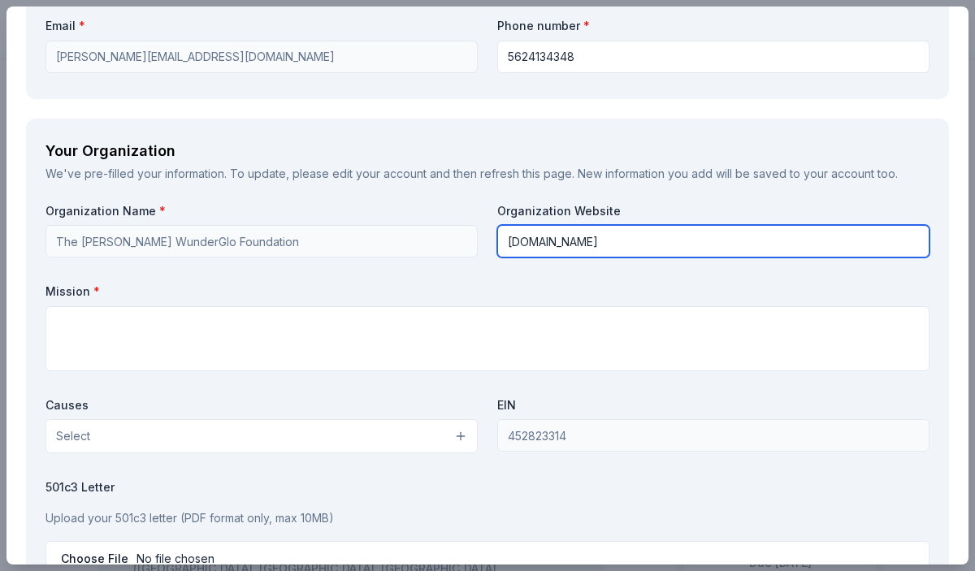
type input "www.wunderglofoundation.org"
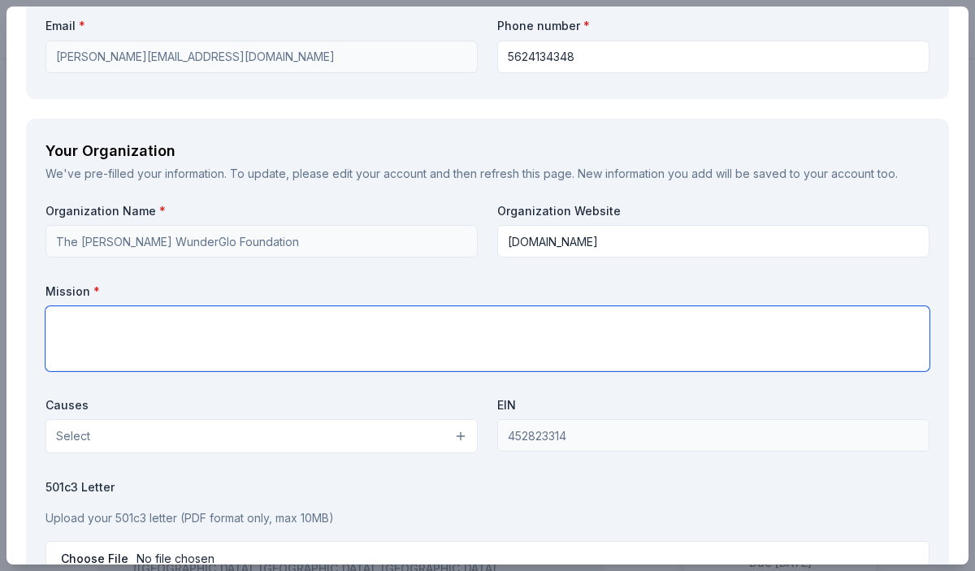
click at [169, 322] on textarea at bounding box center [488, 338] width 884 height 65
paste textarea "The WunderGlo Foundation will not rest until there is A CURE FOR COLON CANCER. …"
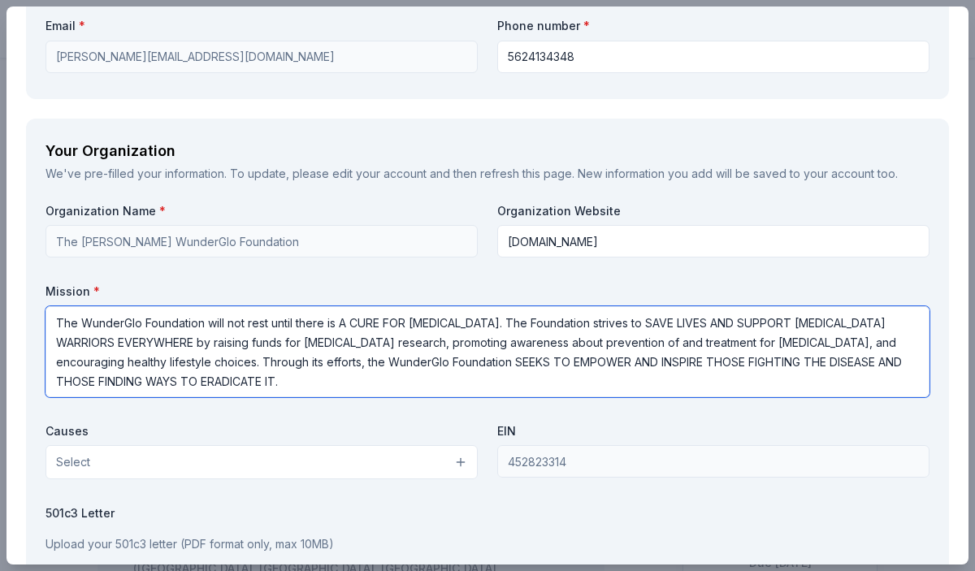
type textarea "The WunderGlo Foundation will not rest until there is A CURE FOR COLON CANCER. …"
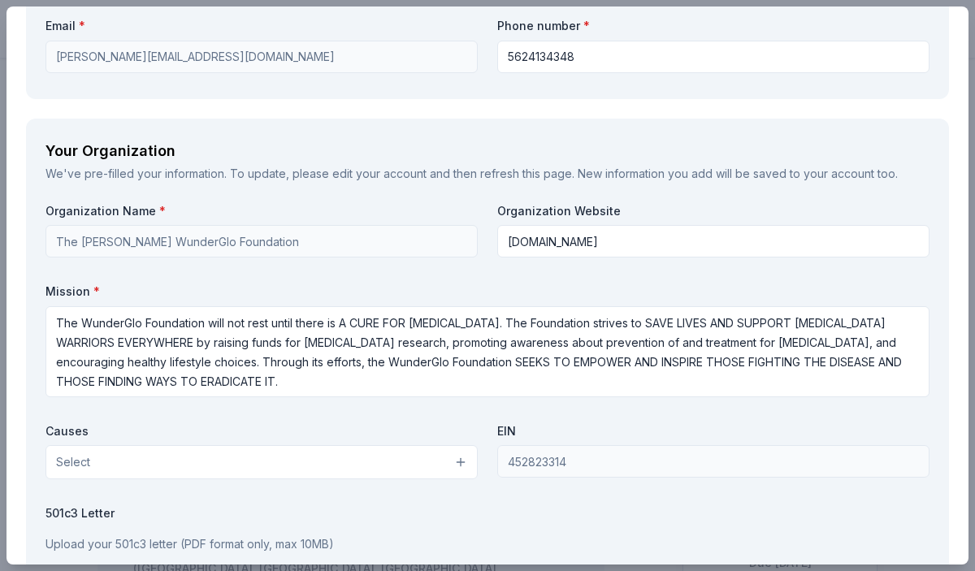
click at [243, 445] on button "Select" at bounding box center [262, 462] width 432 height 34
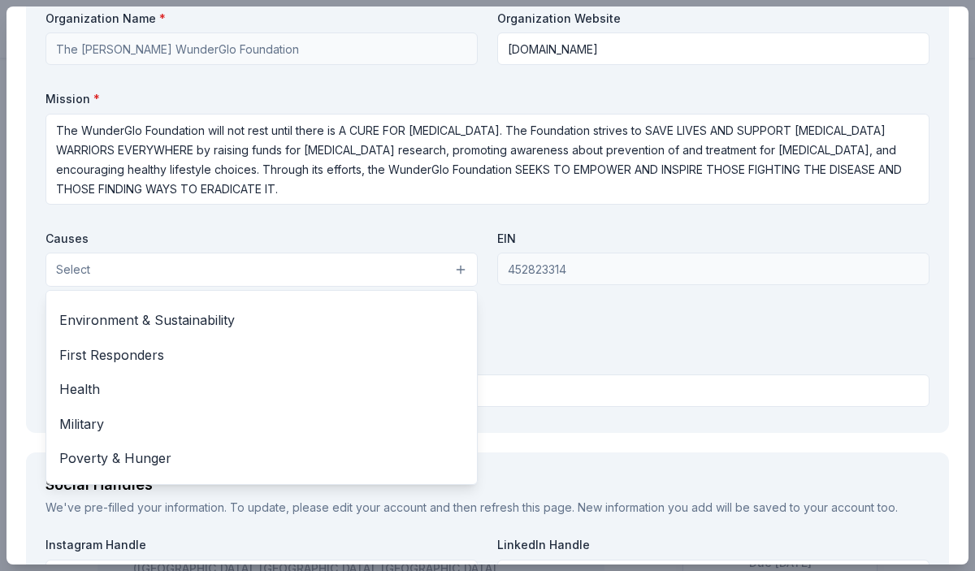
scroll to position [164, 0]
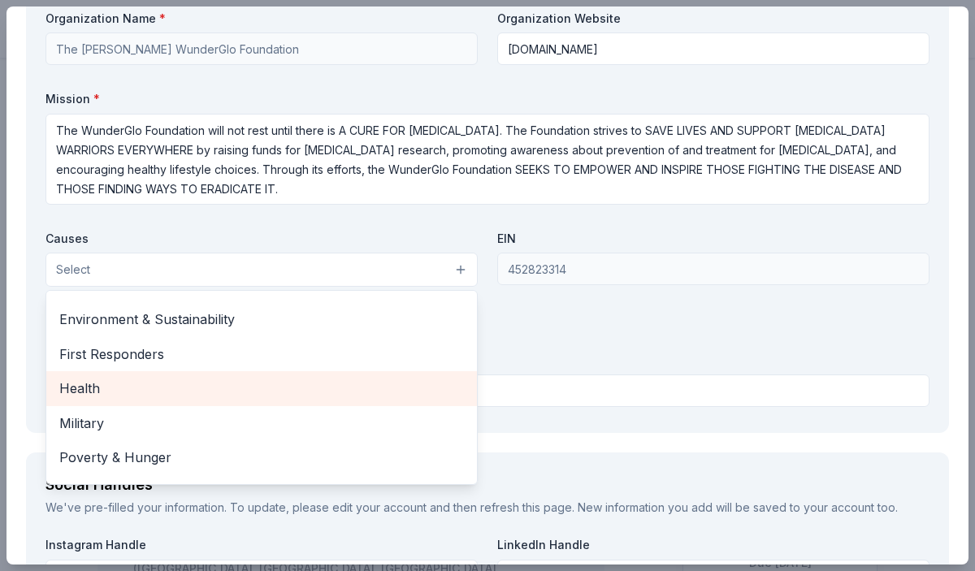
click at [253, 378] on span "Health" at bounding box center [261, 388] width 405 height 21
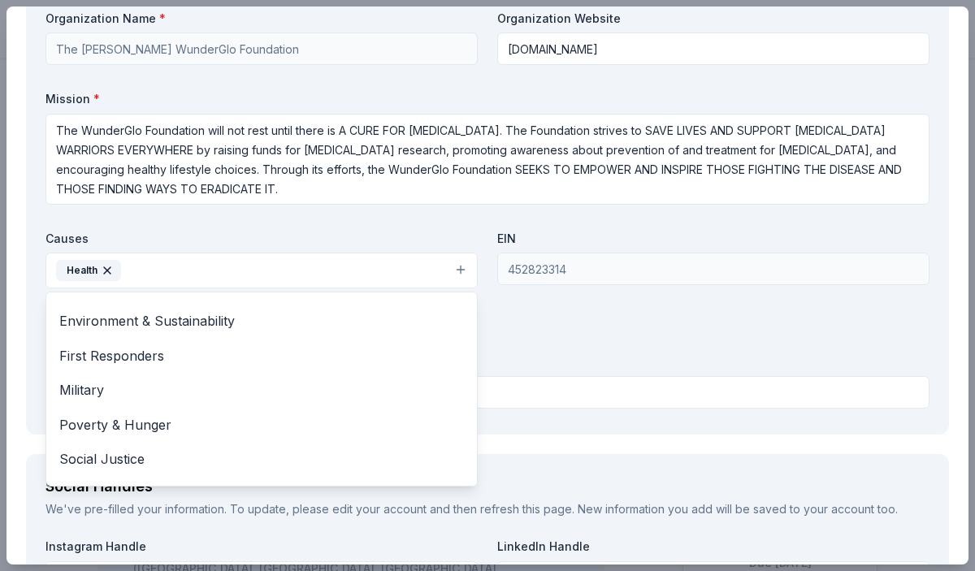
click at [452, 210] on div "Organization Name * The Gloria Borges WunderGlo Foundation Organization Website…" at bounding box center [488, 213] width 884 height 405
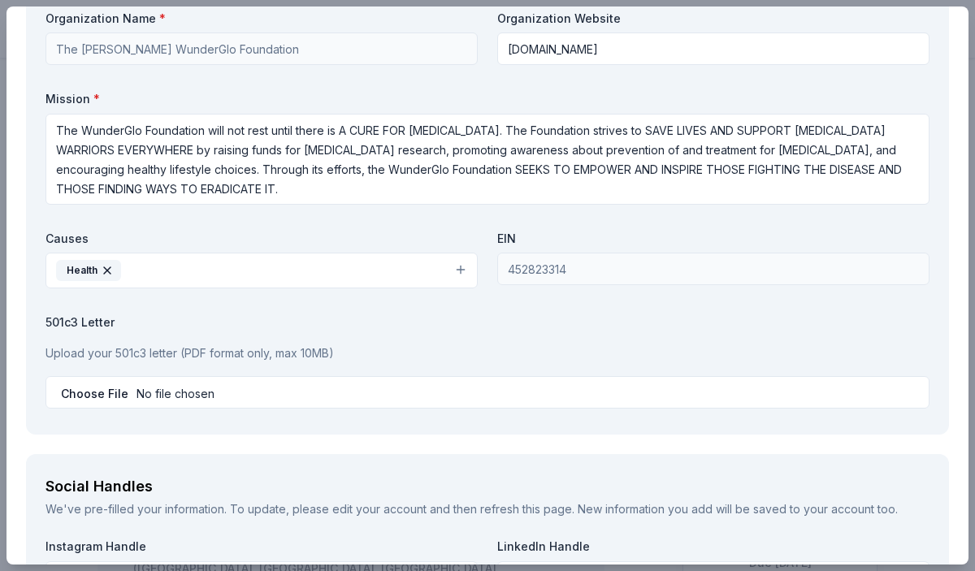
scroll to position [1516, 0]
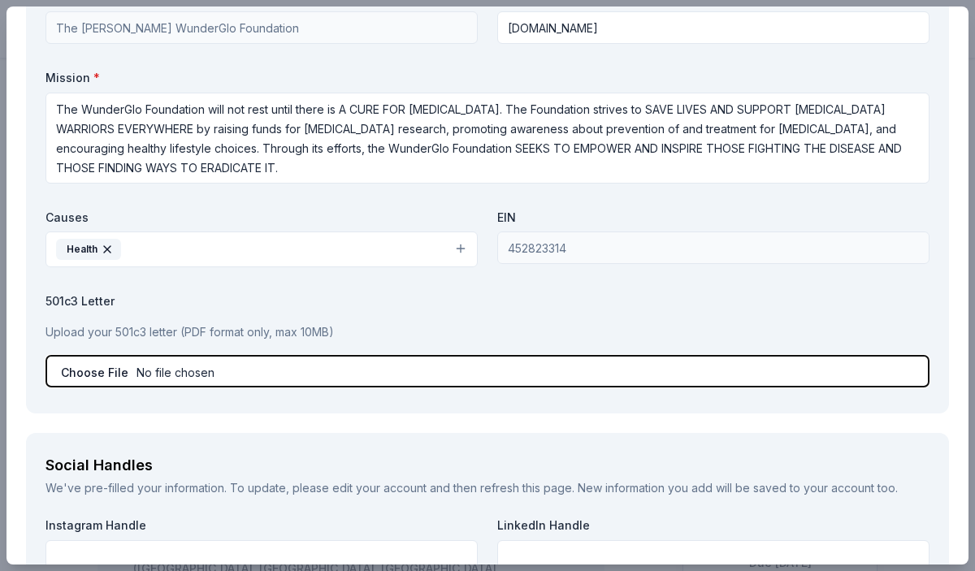
click at [442, 355] on input "file" at bounding box center [488, 371] width 884 height 33
type input "C:\fakepath\501c3 approval letter only The WunderGlo Foundation Sept 15 2011 ca…"
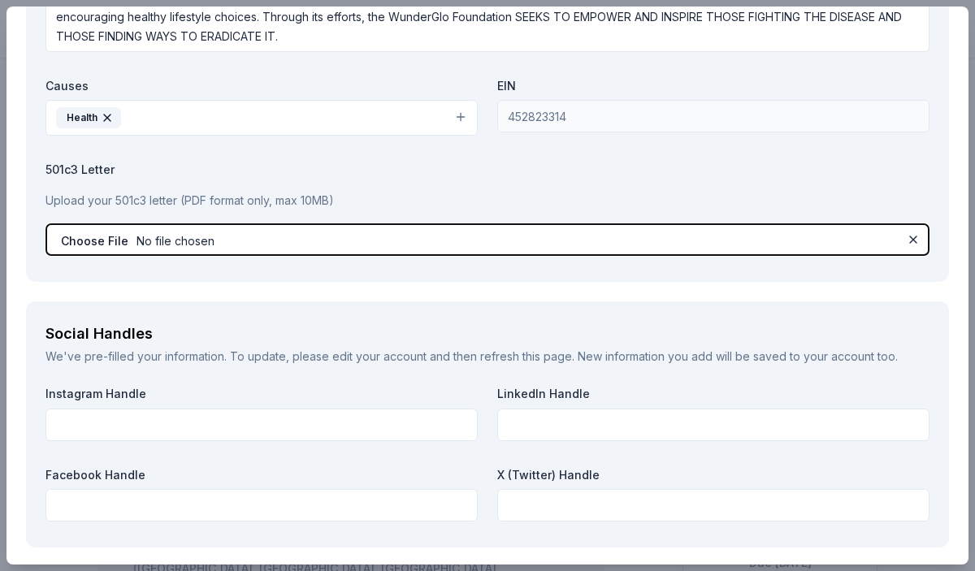
scroll to position [1674, 0]
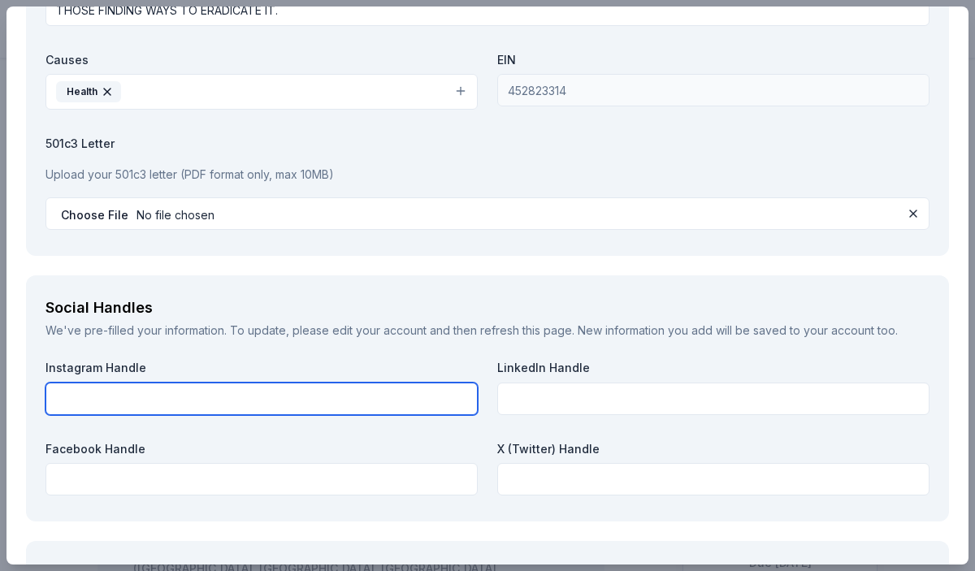
click at [399, 383] on input "text" at bounding box center [262, 399] width 432 height 33
type input "@wunderglo"
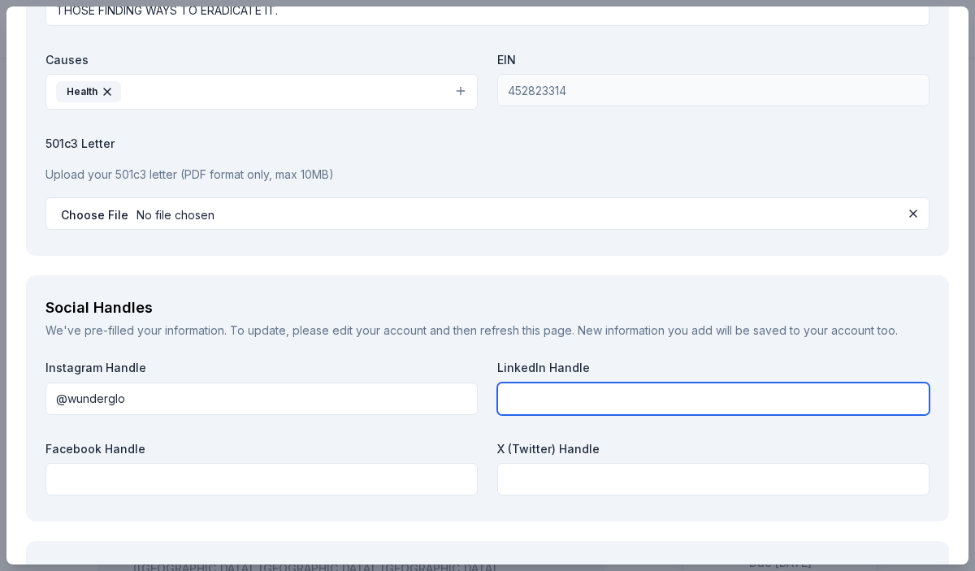
click at [624, 383] on input "text" at bounding box center [713, 399] width 432 height 33
type input "@wunderglo"
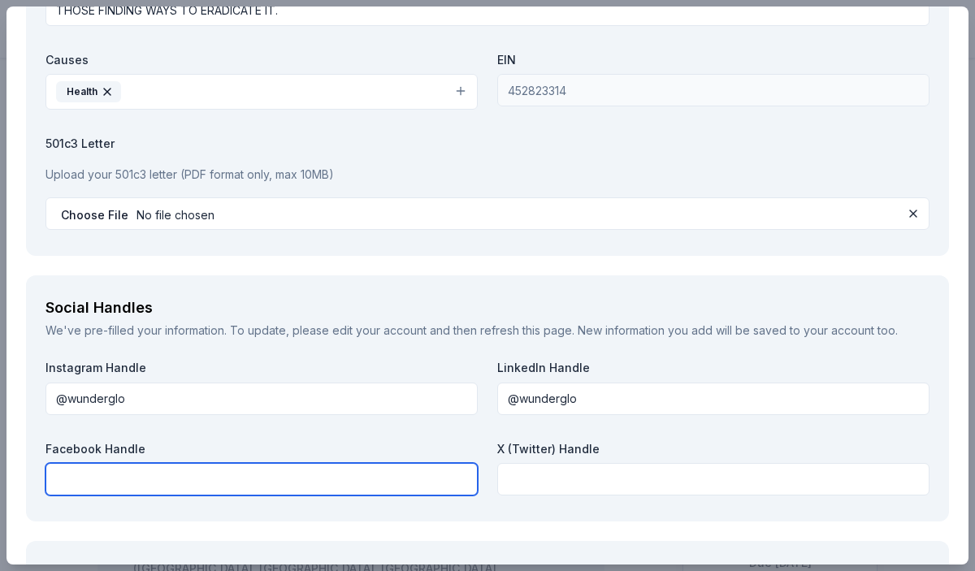
click at [368, 472] on input "text" at bounding box center [262, 479] width 432 height 33
type input "The WunderGlo Foundation"
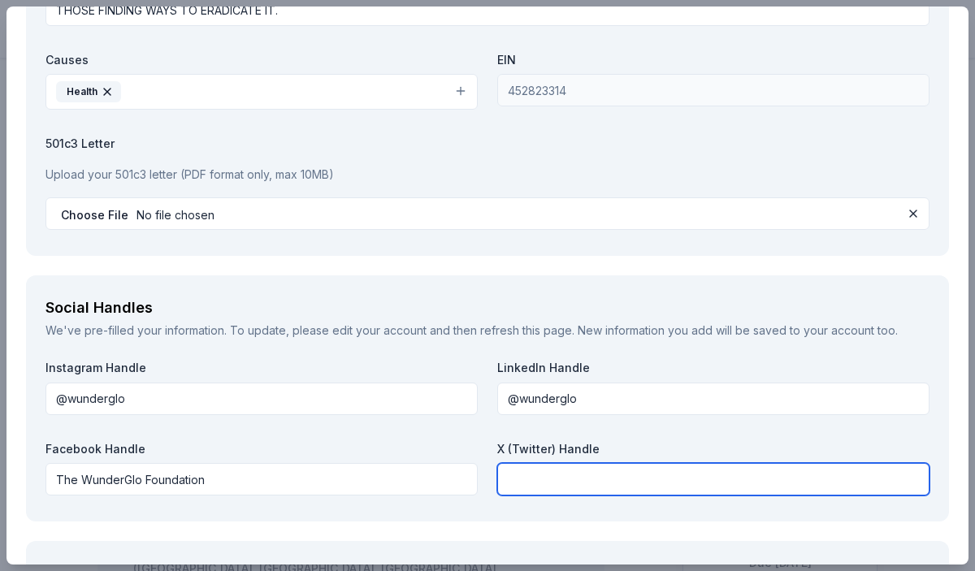
click at [574, 466] on input "text" at bounding box center [713, 479] width 432 height 33
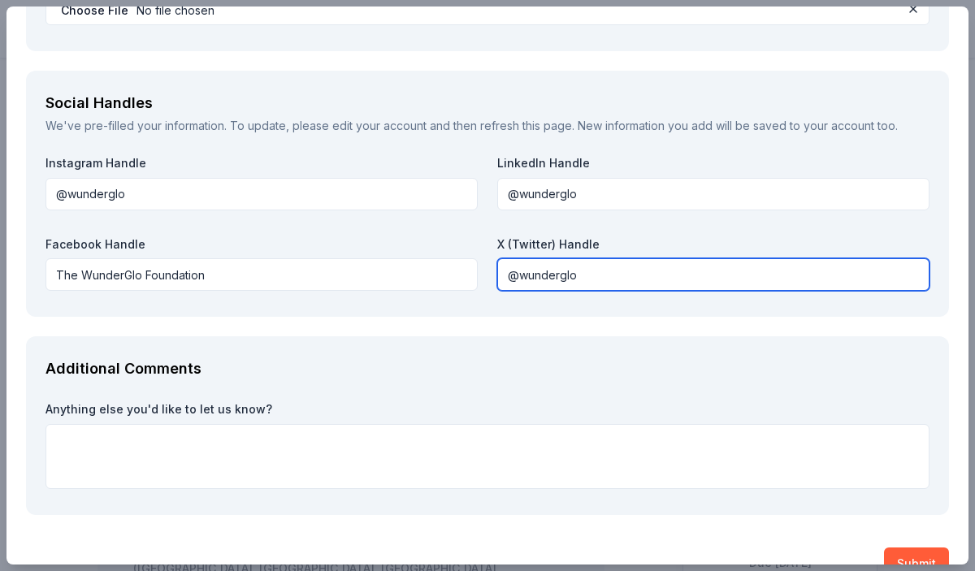
scroll to position [1893, 0]
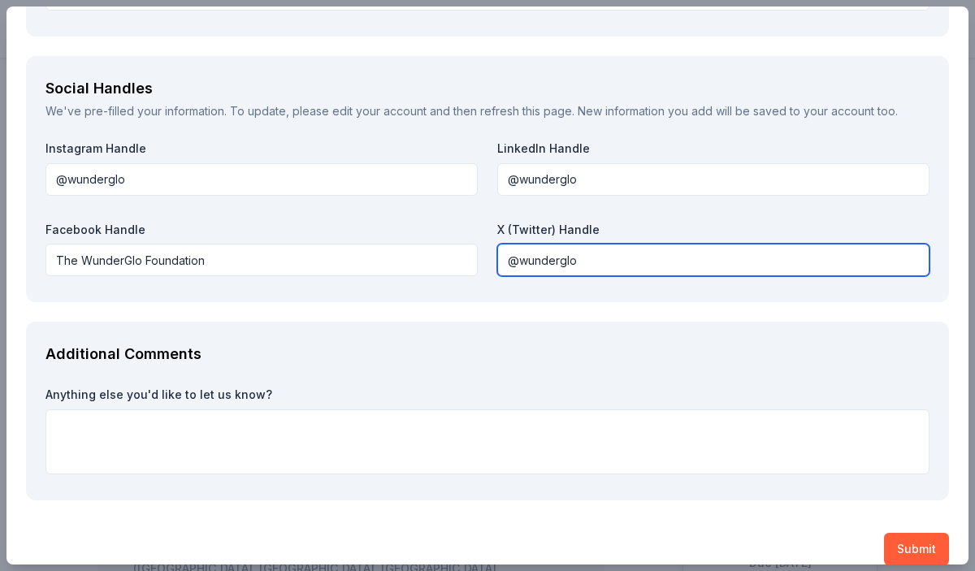
type input "@wunderglo"
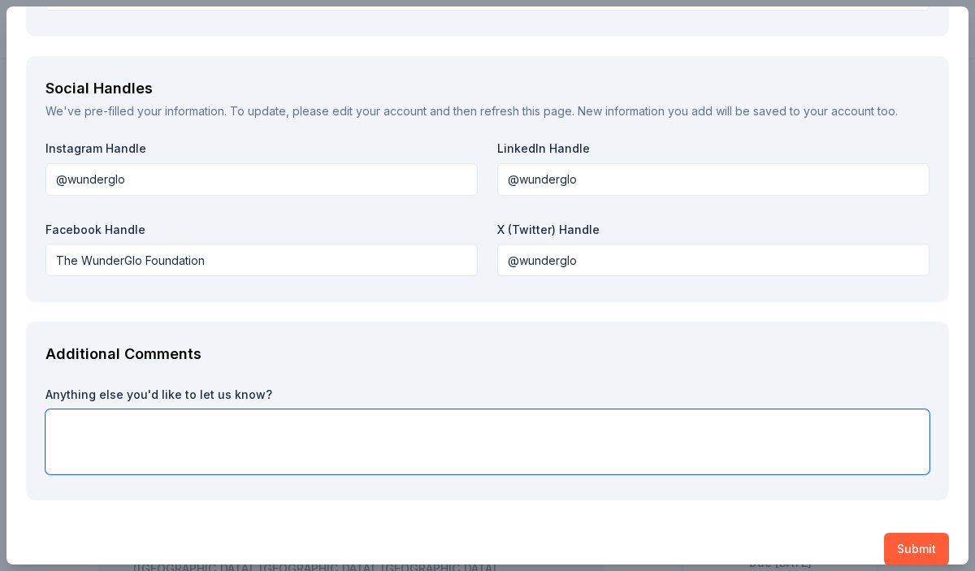
click at [316, 425] on textarea at bounding box center [488, 442] width 884 height 65
paste textarea "Our 2025 Blue Warrior Celebration event is our foundation's largest fundraising…"
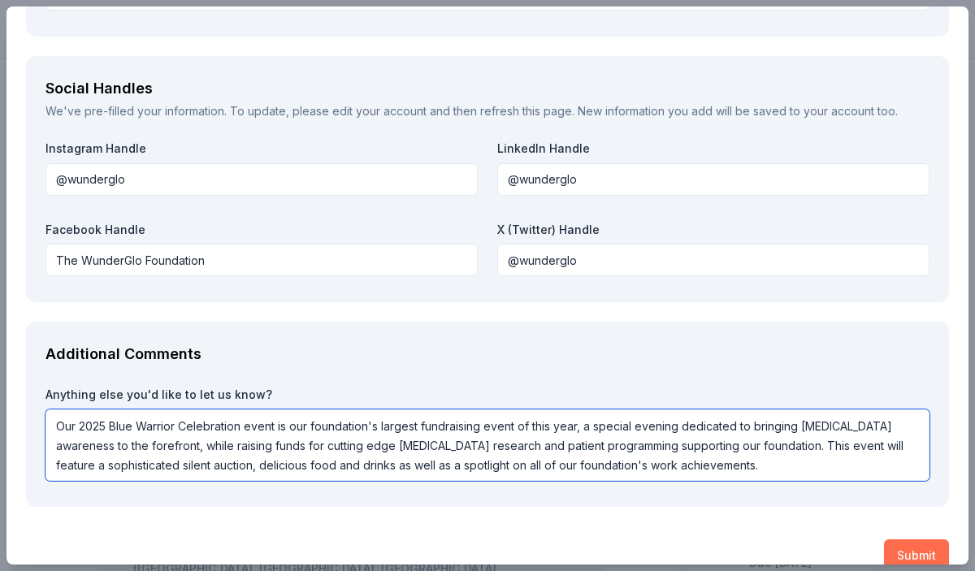
type textarea "Our 2025 Blue Warrior Celebration event is our foundation's largest fundraising…"
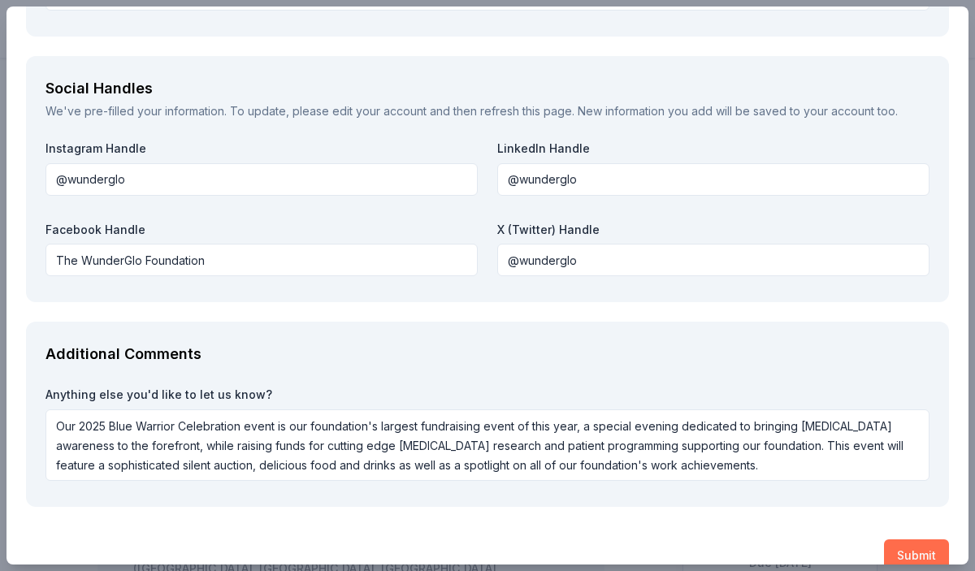
click at [905, 540] on button "Submit" at bounding box center [916, 556] width 65 height 33
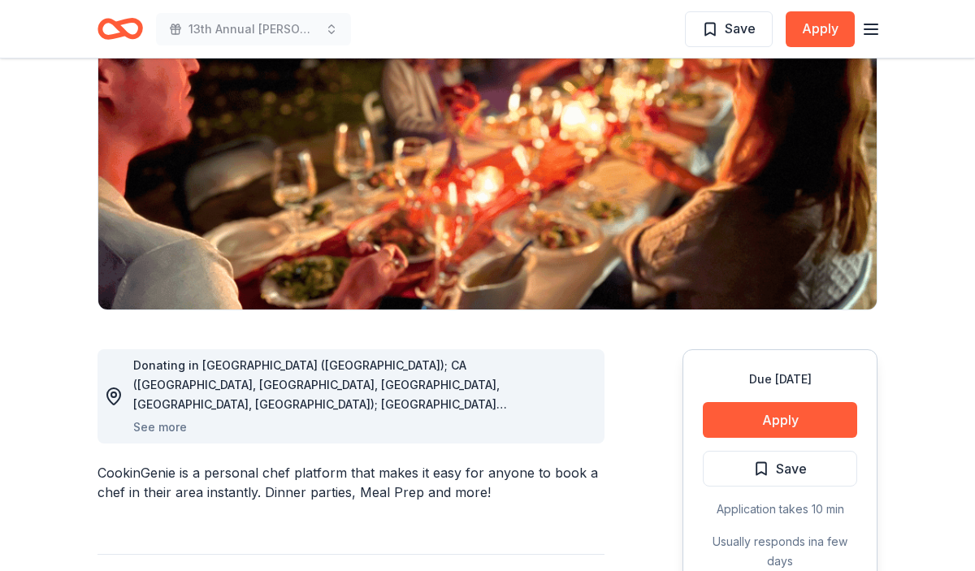
scroll to position [0, 0]
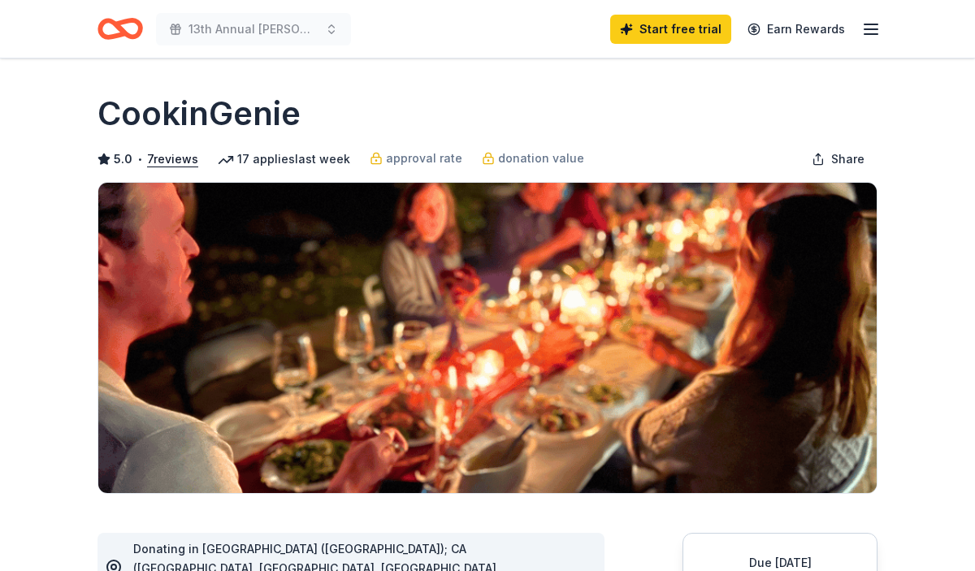
scroll to position [202, 0]
